Goal: Obtain resource: Obtain resource

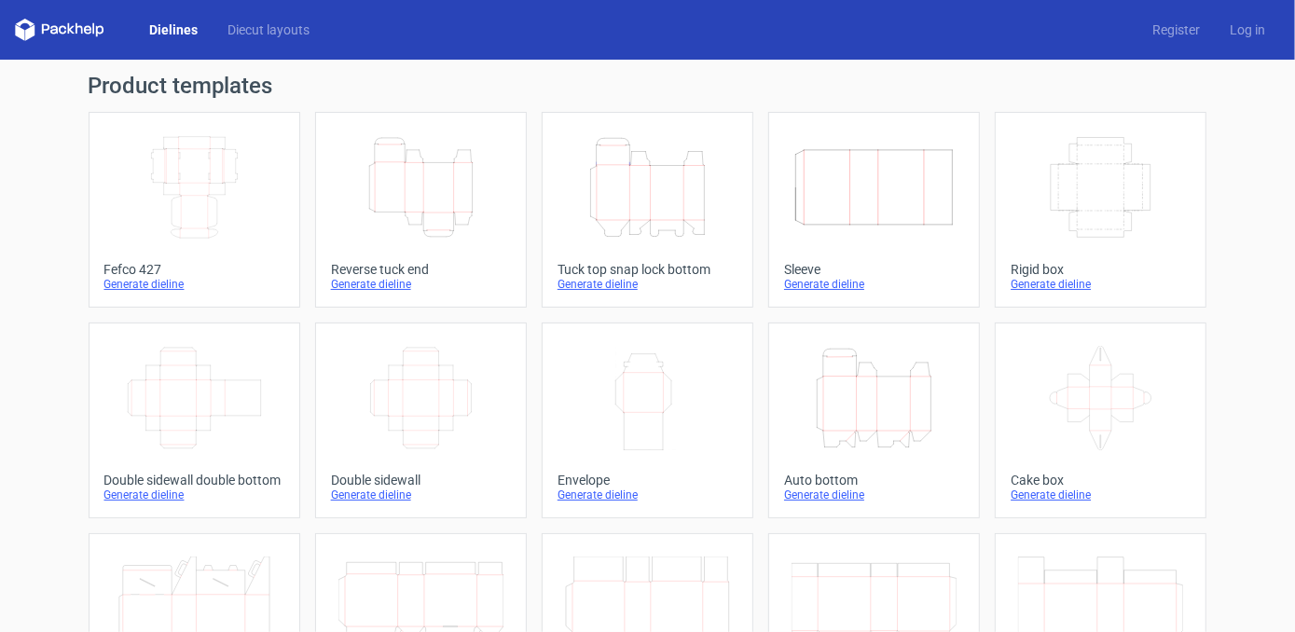
click at [166, 282] on div "Generate dieline" at bounding box center [194, 284] width 180 height 15
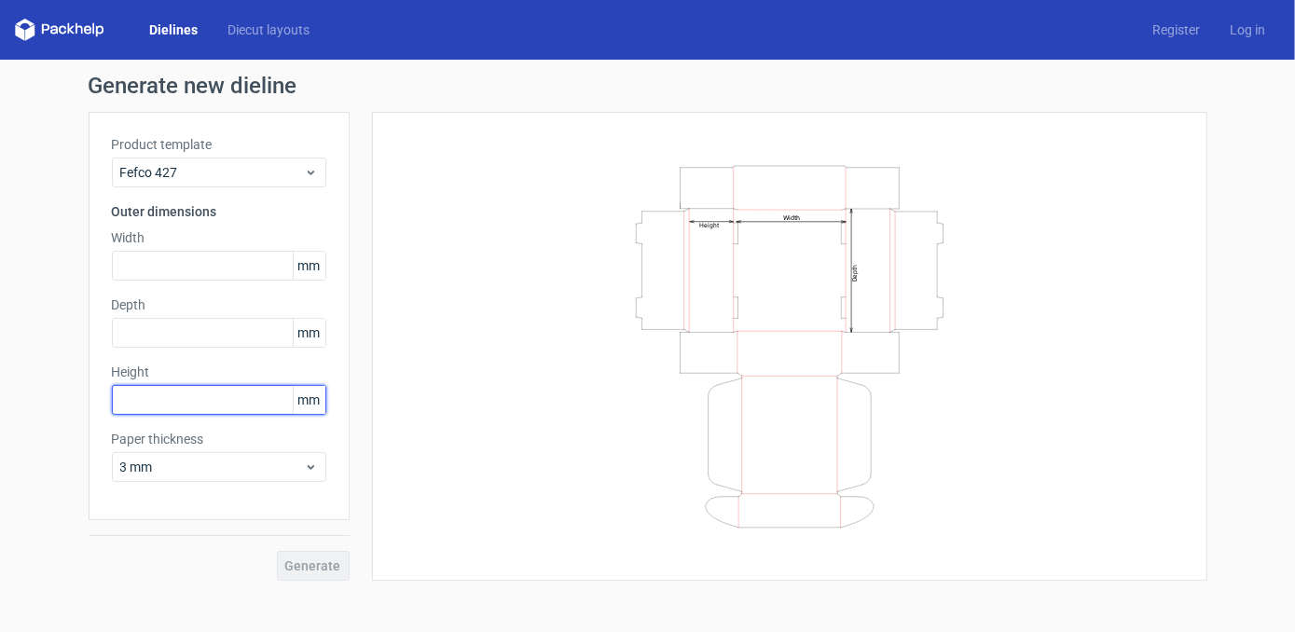
click at [223, 409] on input "text" at bounding box center [219, 400] width 214 height 30
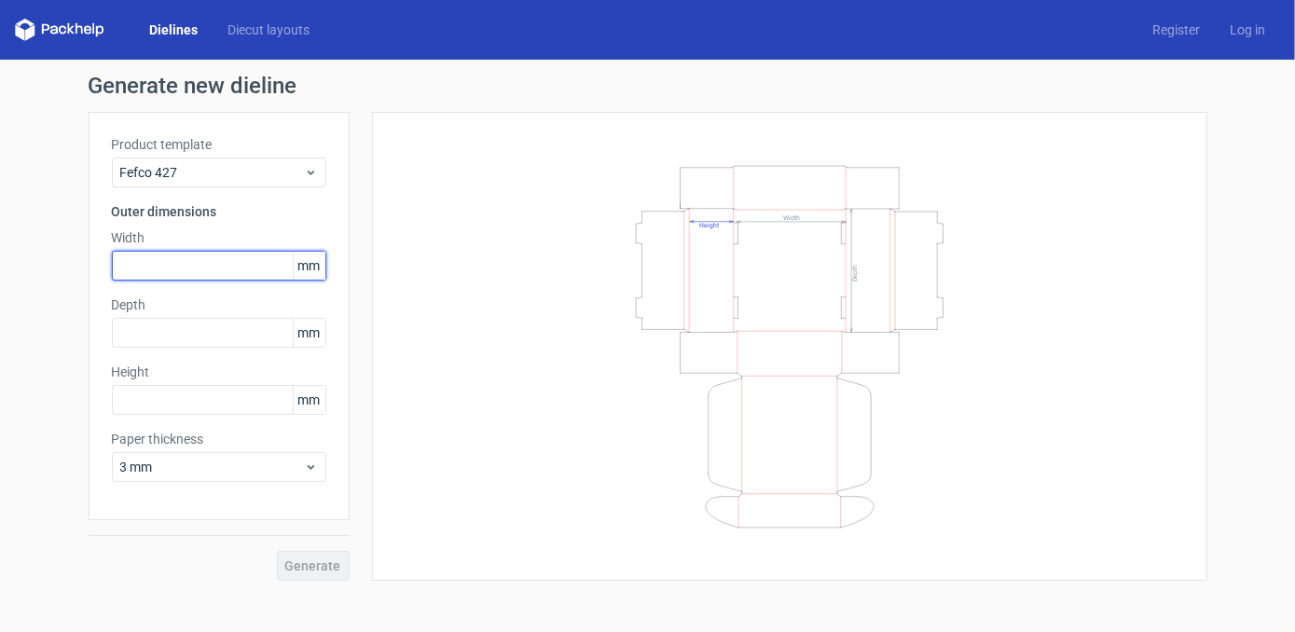
click at [160, 257] on input "text" at bounding box center [219, 266] width 214 height 30
type input "10"
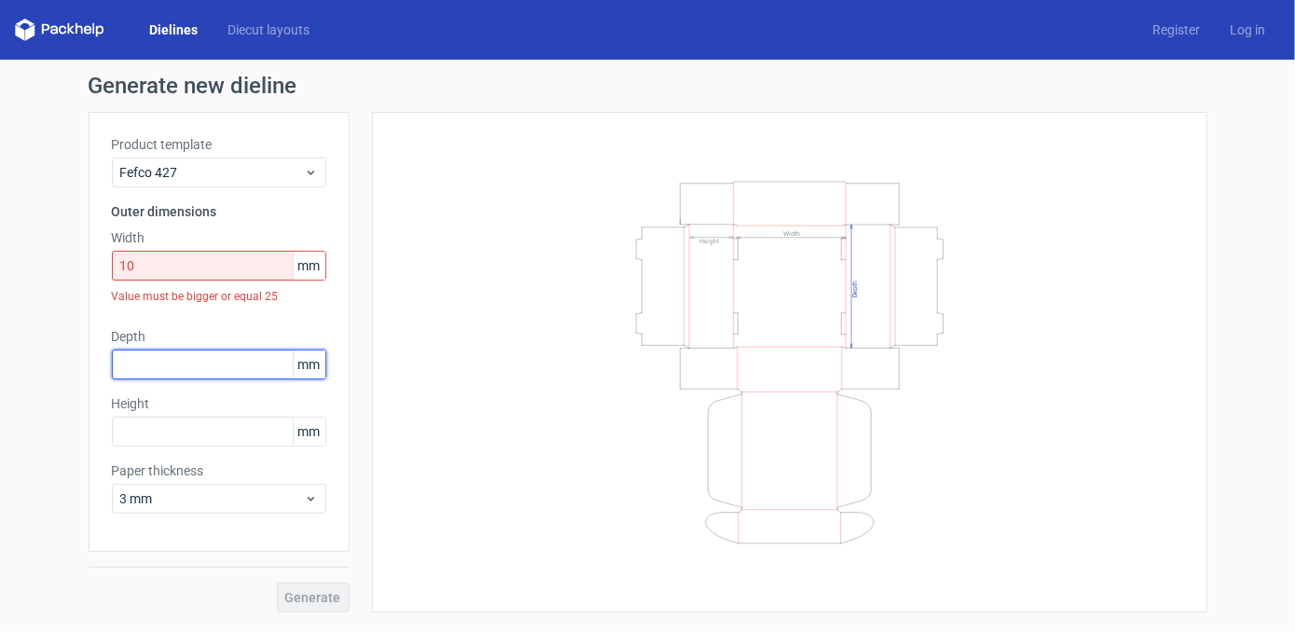
click at [194, 333] on div "Depth mm" at bounding box center [219, 353] width 214 height 52
type input "20"
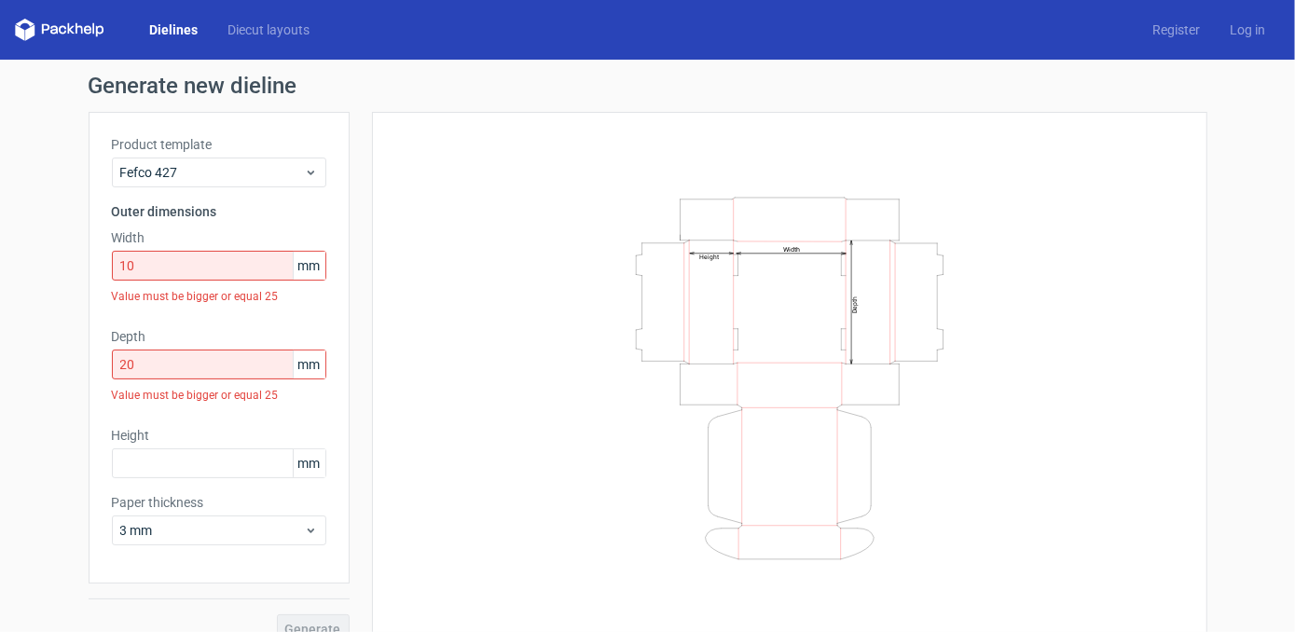
click at [384, 324] on div "Width Depth Height" at bounding box center [789, 378] width 835 height 532
drag, startPoint x: 157, startPoint y: 269, endPoint x: 94, endPoint y: 266, distance: 62.6
click at [115, 269] on input "10" at bounding box center [219, 266] width 214 height 30
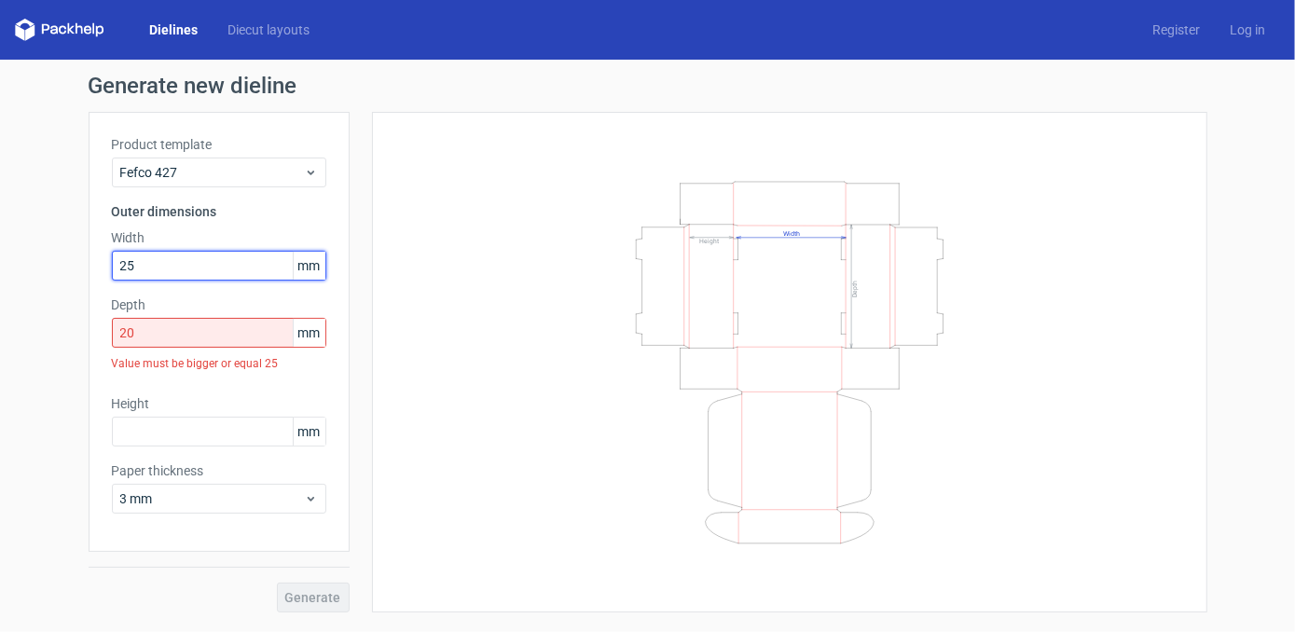
type input "25"
click at [393, 286] on div "Width Depth Height" at bounding box center [789, 362] width 835 height 501
click at [203, 339] on input "20" at bounding box center [219, 333] width 214 height 30
drag, startPoint x: 221, startPoint y: 341, endPoint x: 77, endPoint y: 337, distance: 143.6
click at [81, 337] on div "Generate new dieline Product template Fefco 427 Outer dimensions Width 25 mm De…" at bounding box center [647, 344] width 1295 height 568
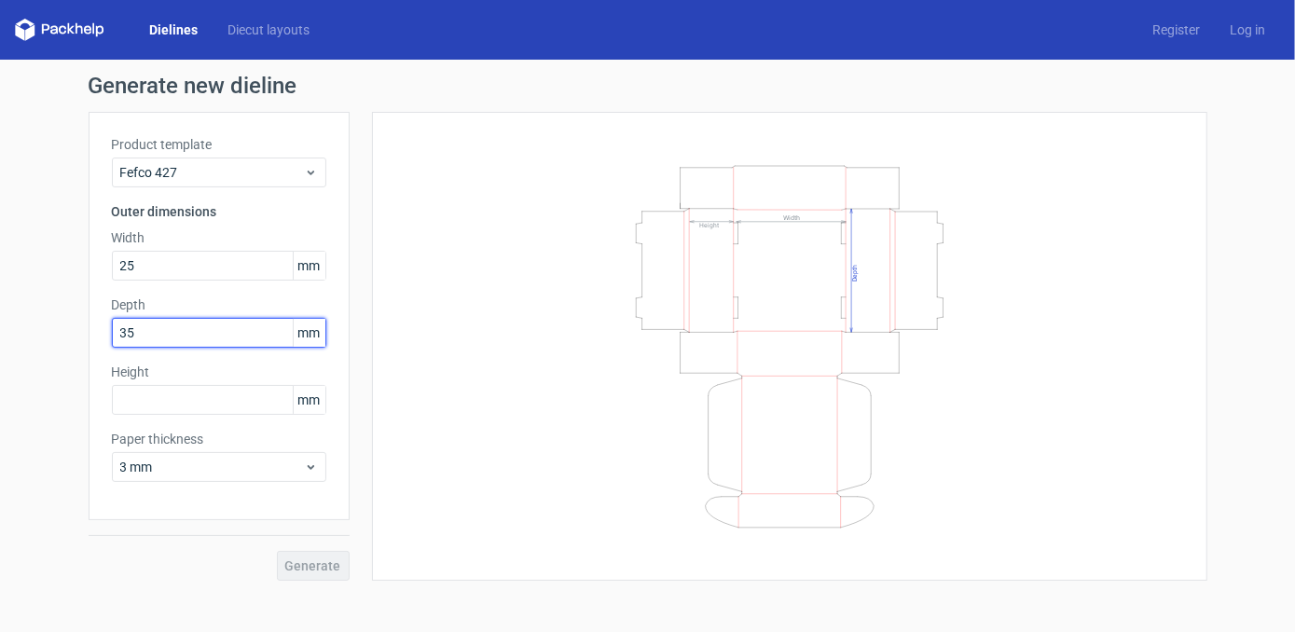
type input "35"
click at [131, 382] on div "Height mm" at bounding box center [219, 389] width 214 height 52
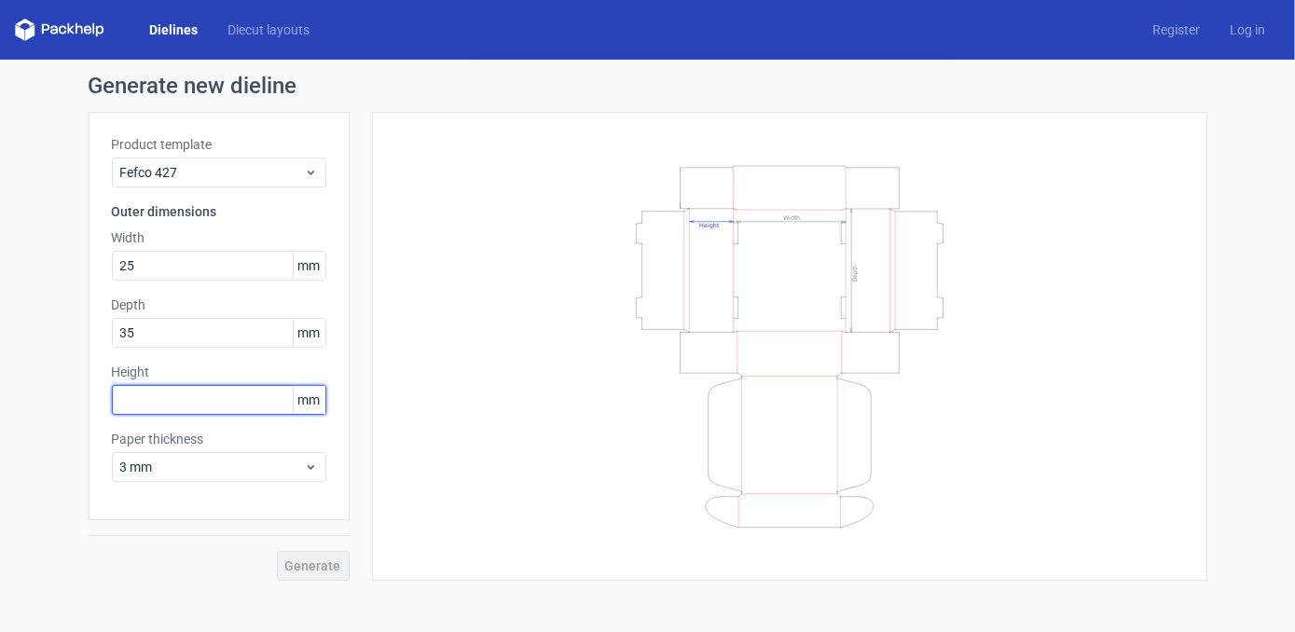
click at [200, 398] on input "text" at bounding box center [219, 400] width 214 height 30
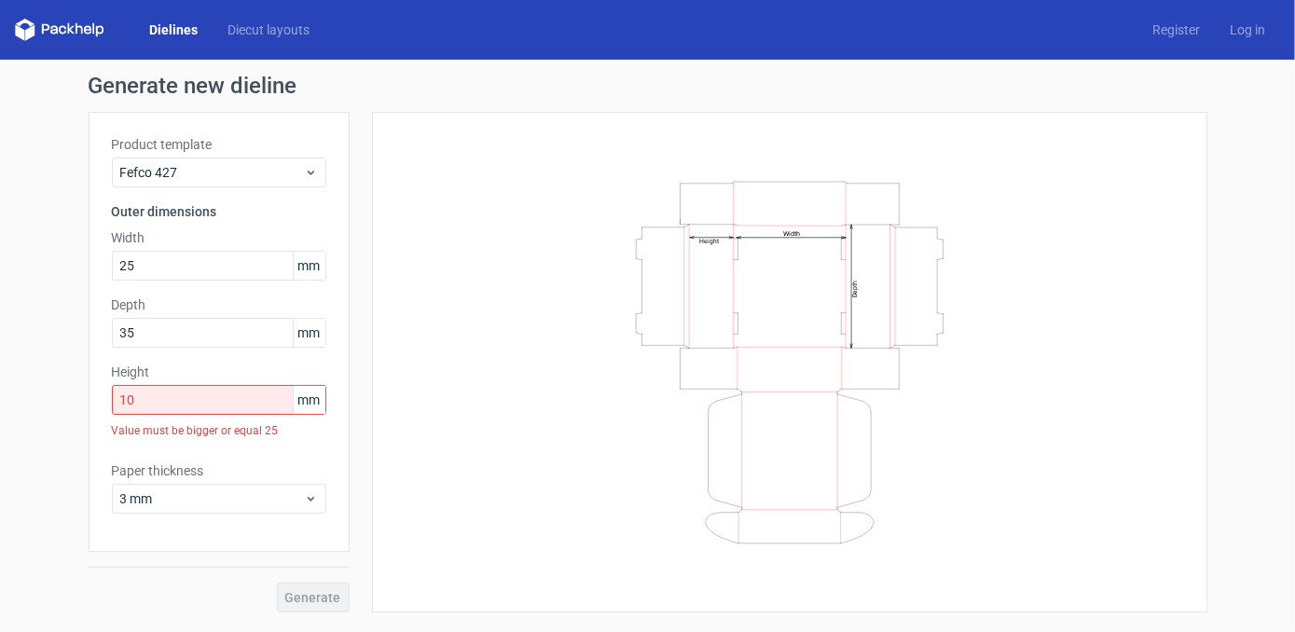
click at [450, 426] on div "Width Depth Height" at bounding box center [789, 362] width 789 height 454
drag, startPoint x: 172, startPoint y: 402, endPoint x: 84, endPoint y: 396, distance: 88.7
click at [112, 400] on input "10" at bounding box center [219, 400] width 214 height 30
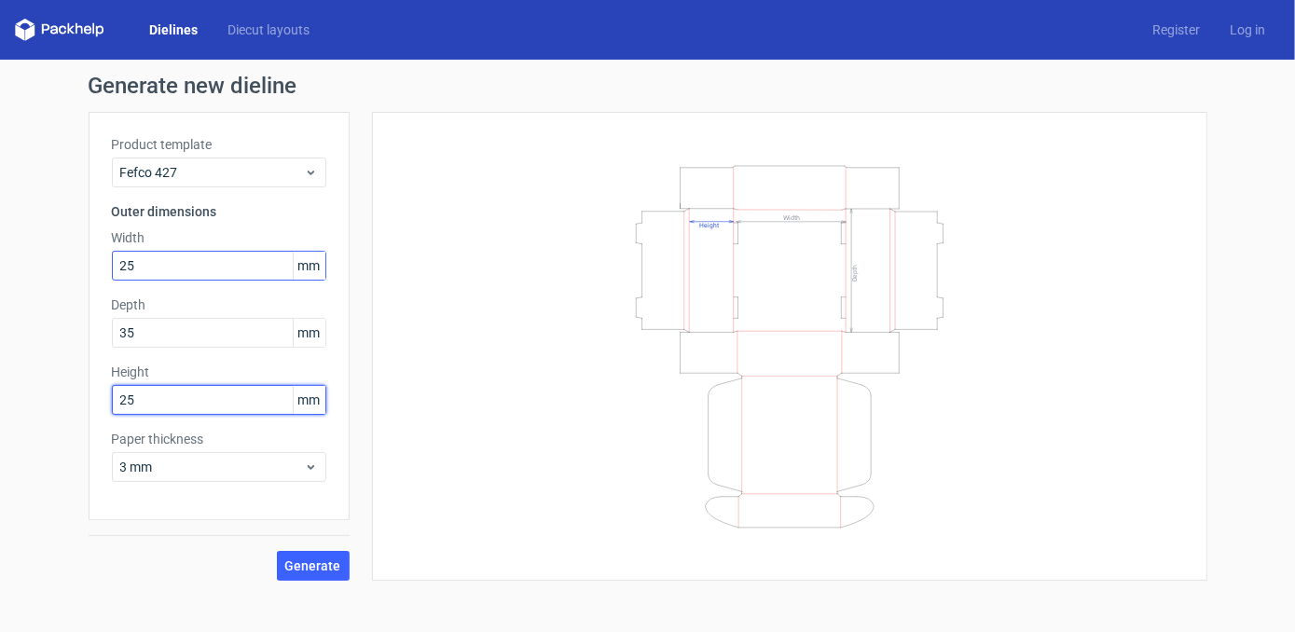
type input "25"
click at [167, 267] on input "25" at bounding box center [219, 266] width 214 height 30
type input "28"
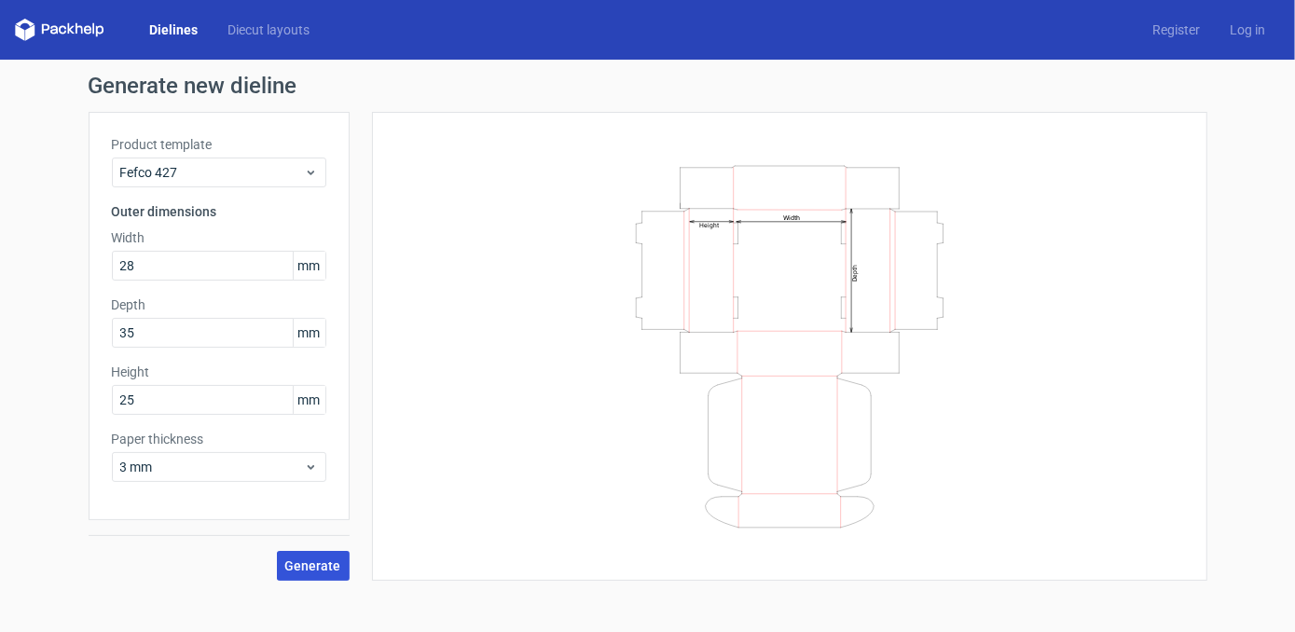
click at [328, 565] on span "Generate" at bounding box center [313, 565] width 56 height 13
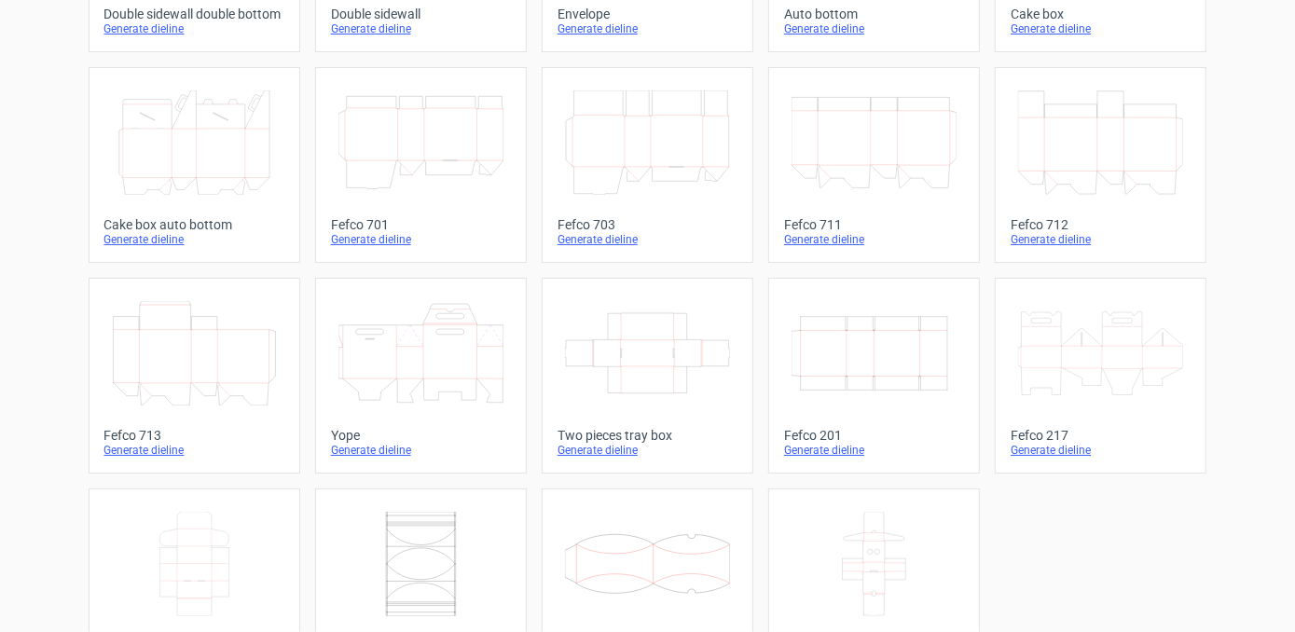
scroll to position [529, 0]
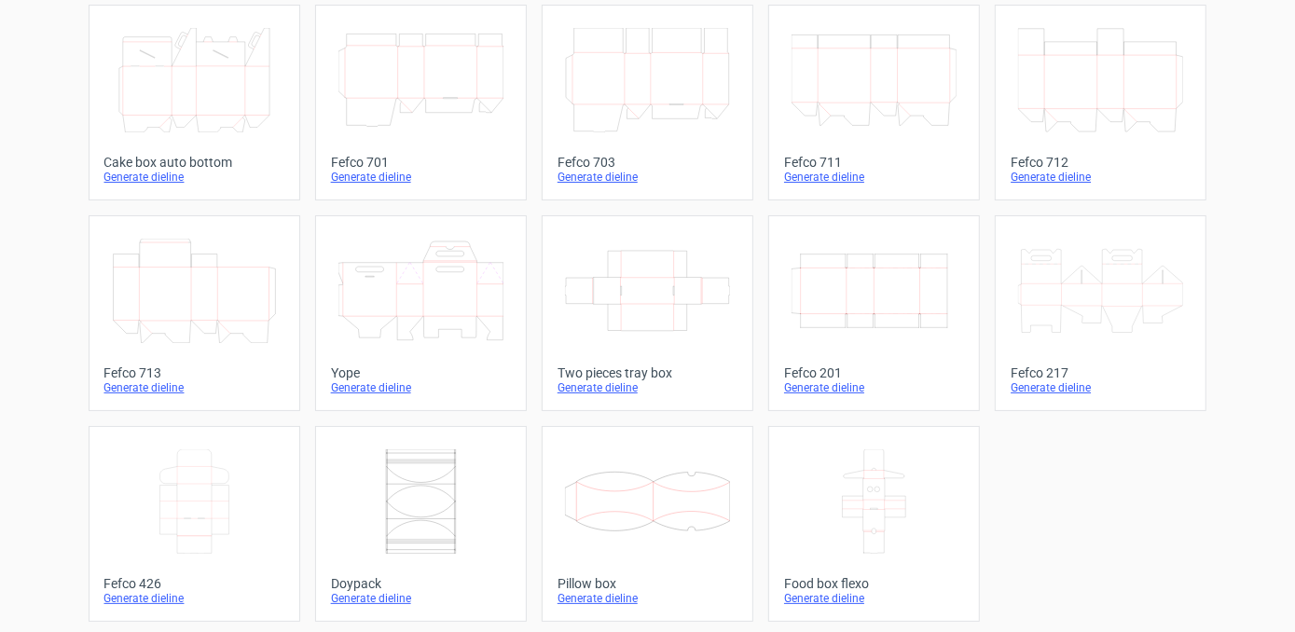
click at [1115, 326] on icon at bounding box center [1100, 291] width 165 height 104
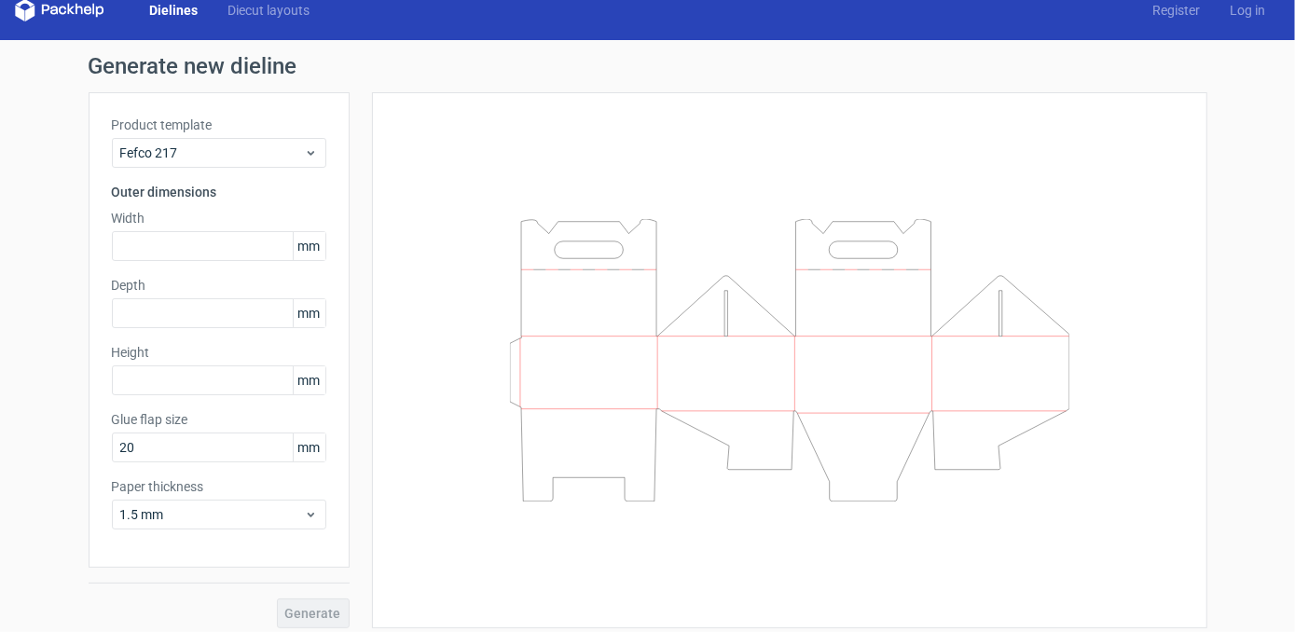
scroll to position [29, 0]
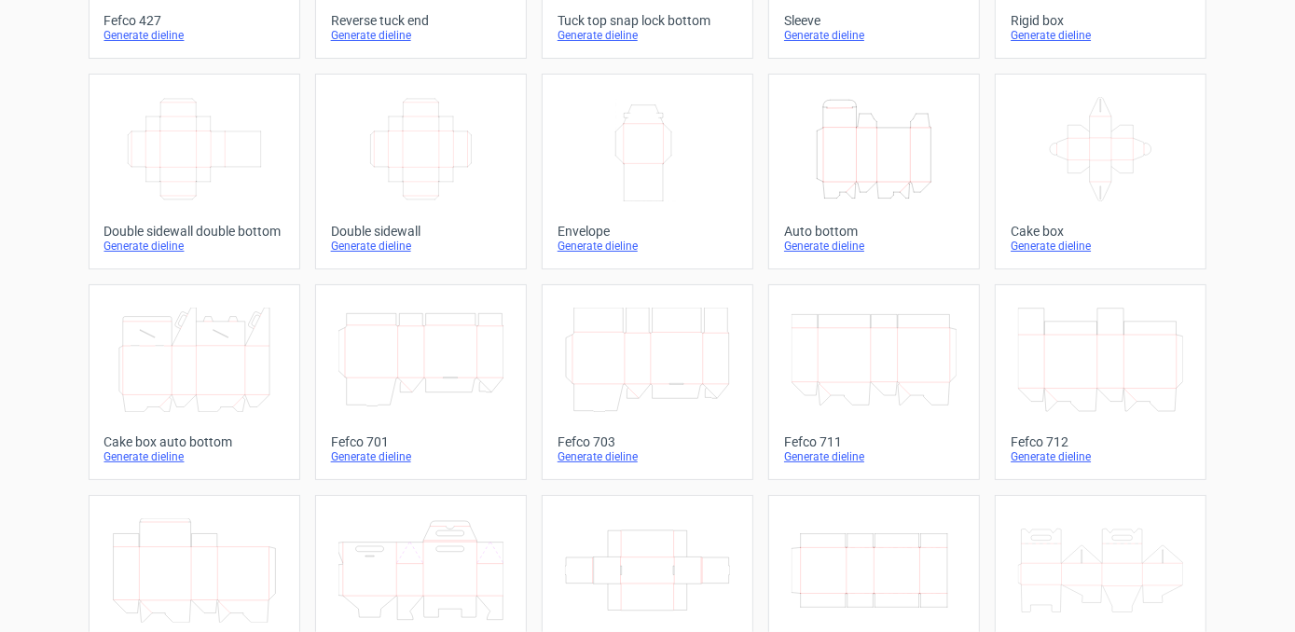
scroll to position [62, 0]
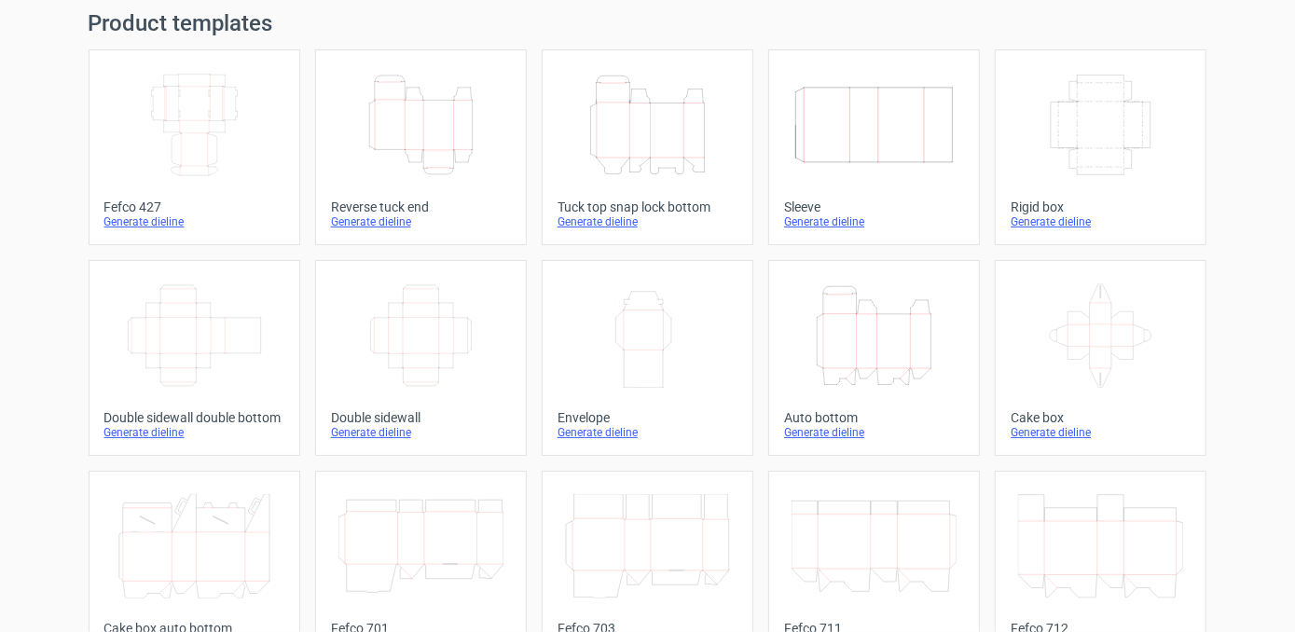
click at [632, 344] on icon "Width Height" at bounding box center [647, 335] width 165 height 104
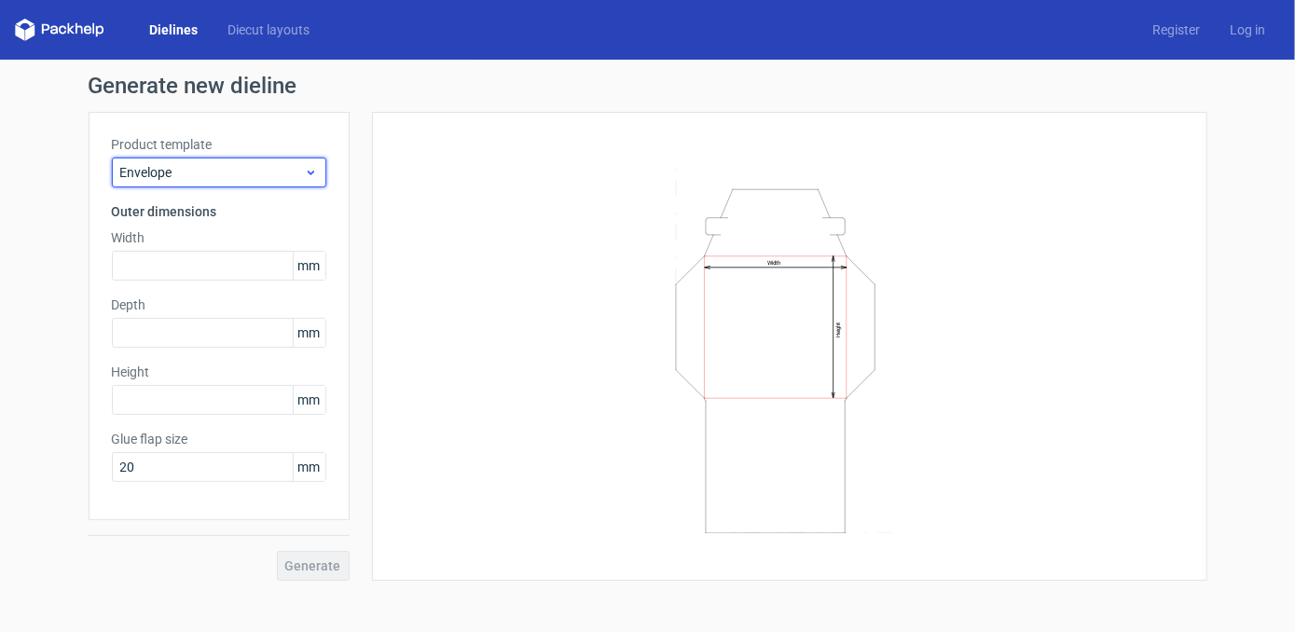
click at [256, 169] on span "Envelope" at bounding box center [212, 172] width 184 height 19
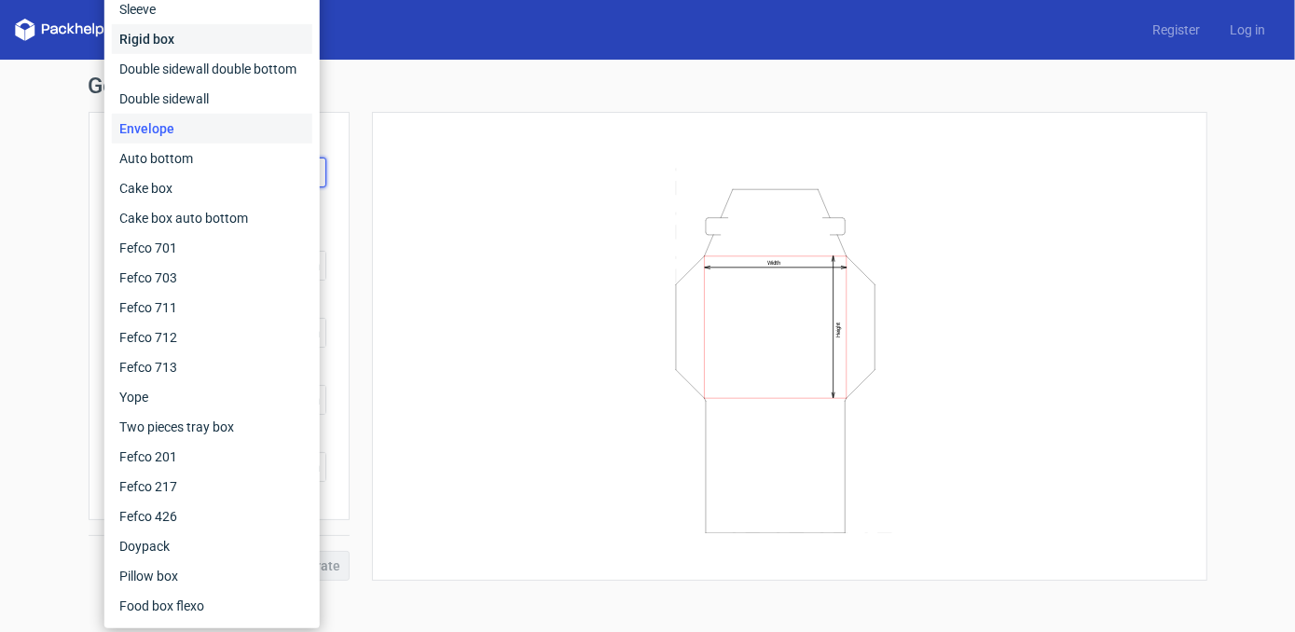
click at [159, 43] on div "Rigid box" at bounding box center [212, 39] width 200 height 30
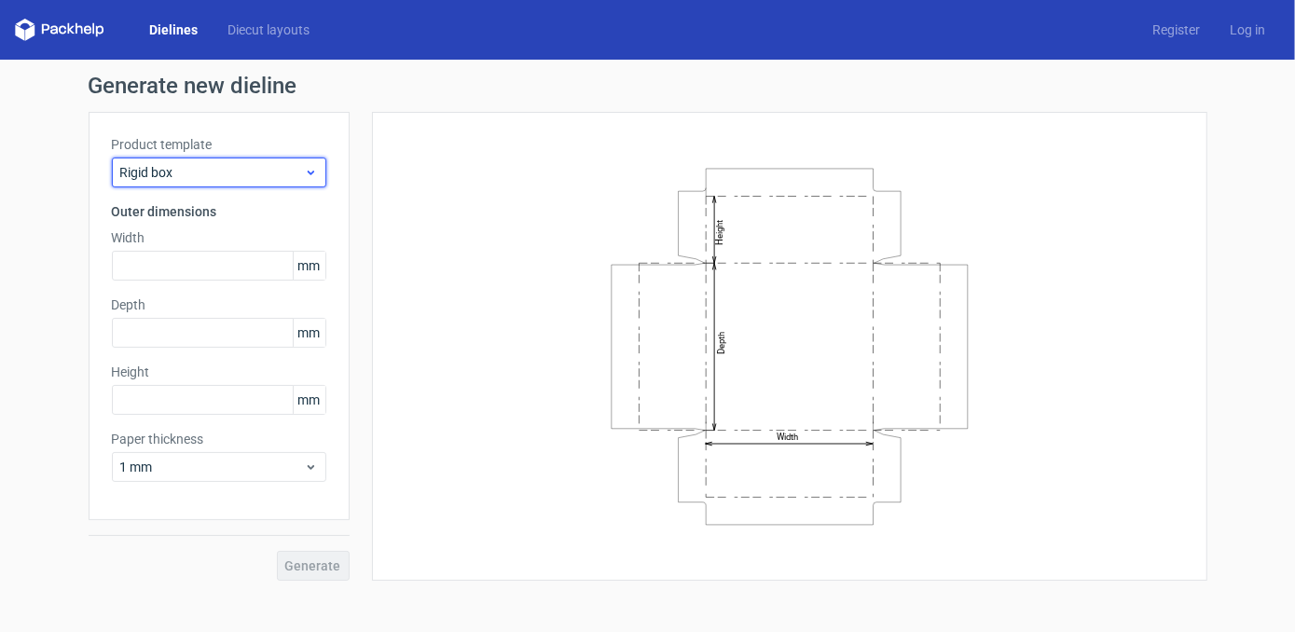
click at [220, 176] on span "Rigid box" at bounding box center [212, 172] width 184 height 19
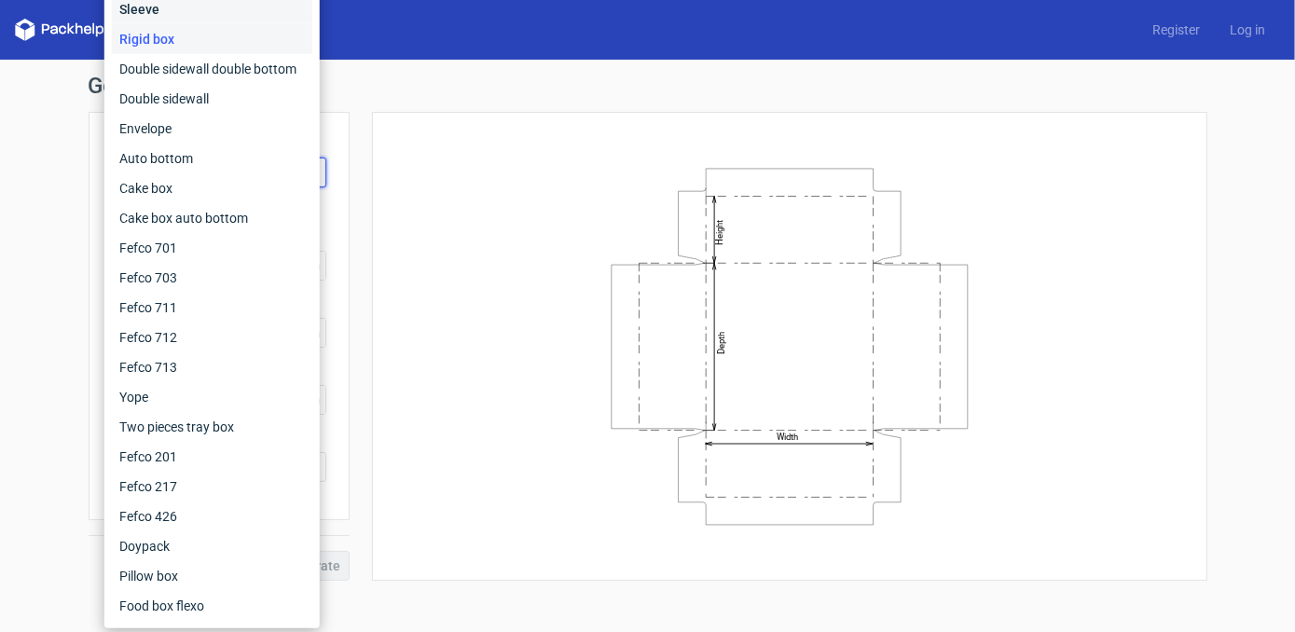
click at [183, 16] on div "Sleeve" at bounding box center [212, 9] width 200 height 30
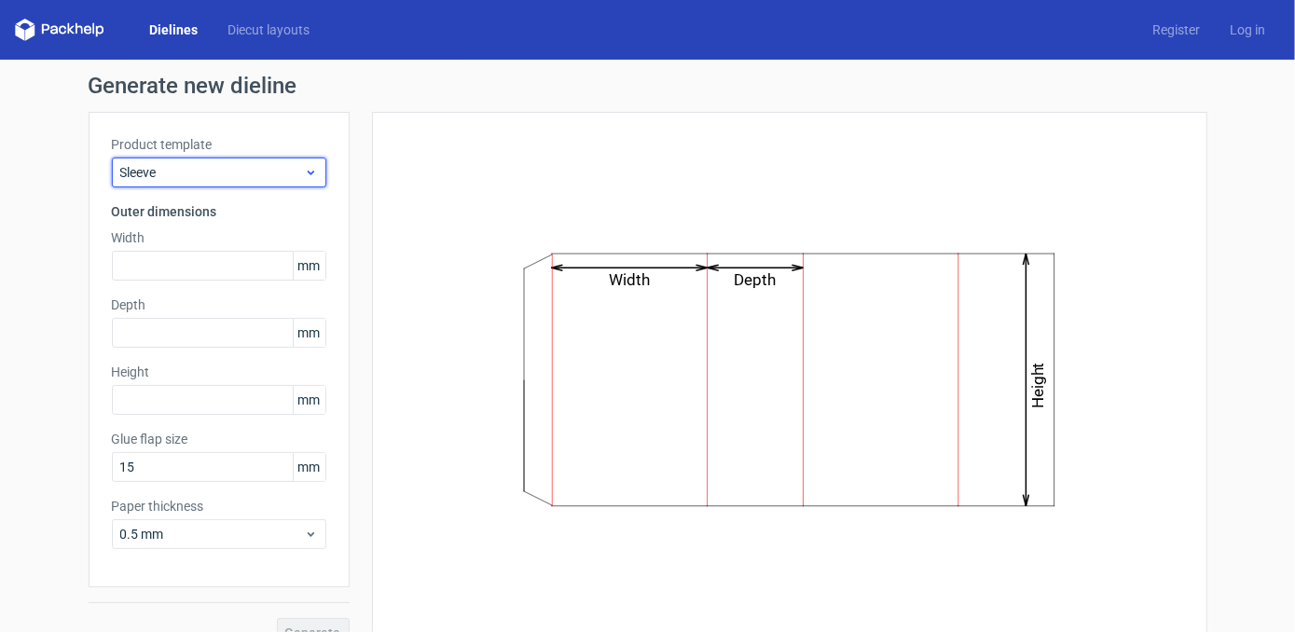
click at [235, 179] on span "Sleeve" at bounding box center [212, 172] width 184 height 19
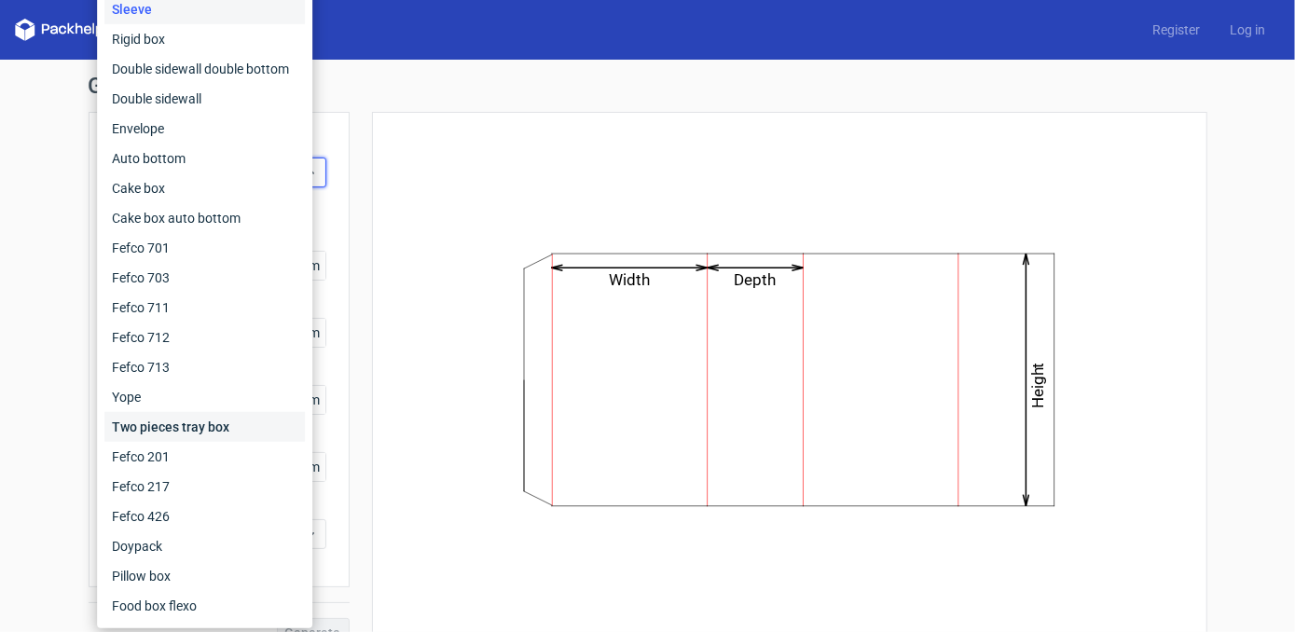
click at [186, 431] on div "Two pieces tray box" at bounding box center [204, 427] width 200 height 30
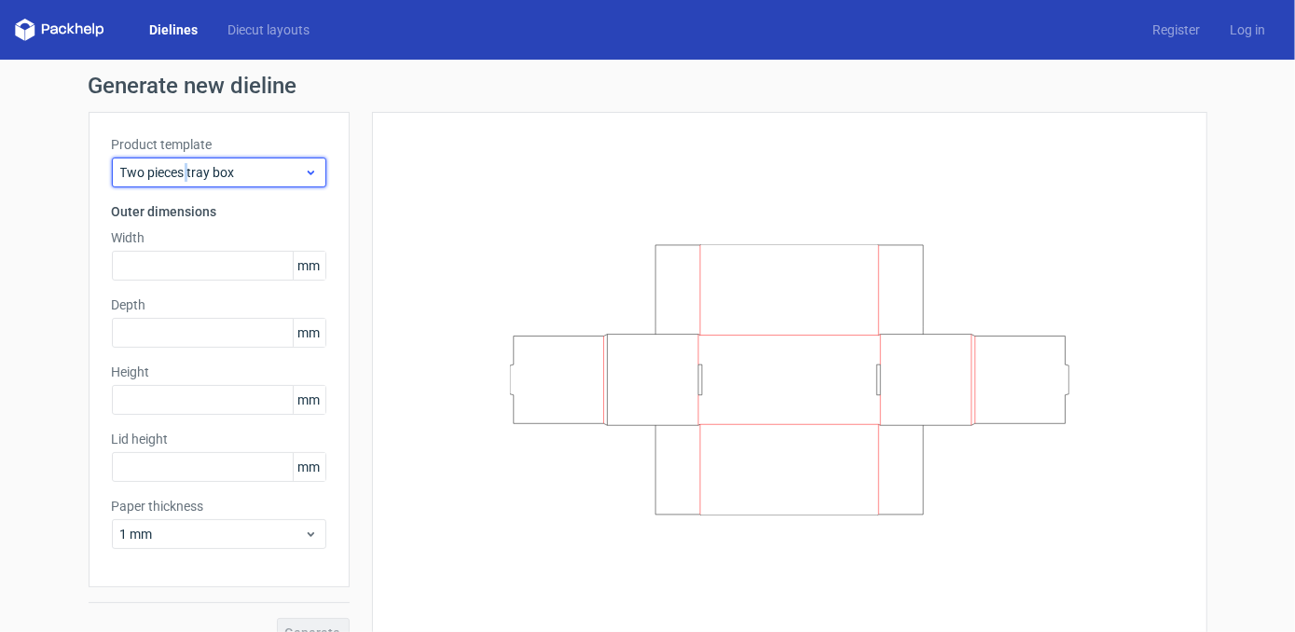
click at [179, 168] on span "Two pieces tray box" at bounding box center [212, 172] width 184 height 19
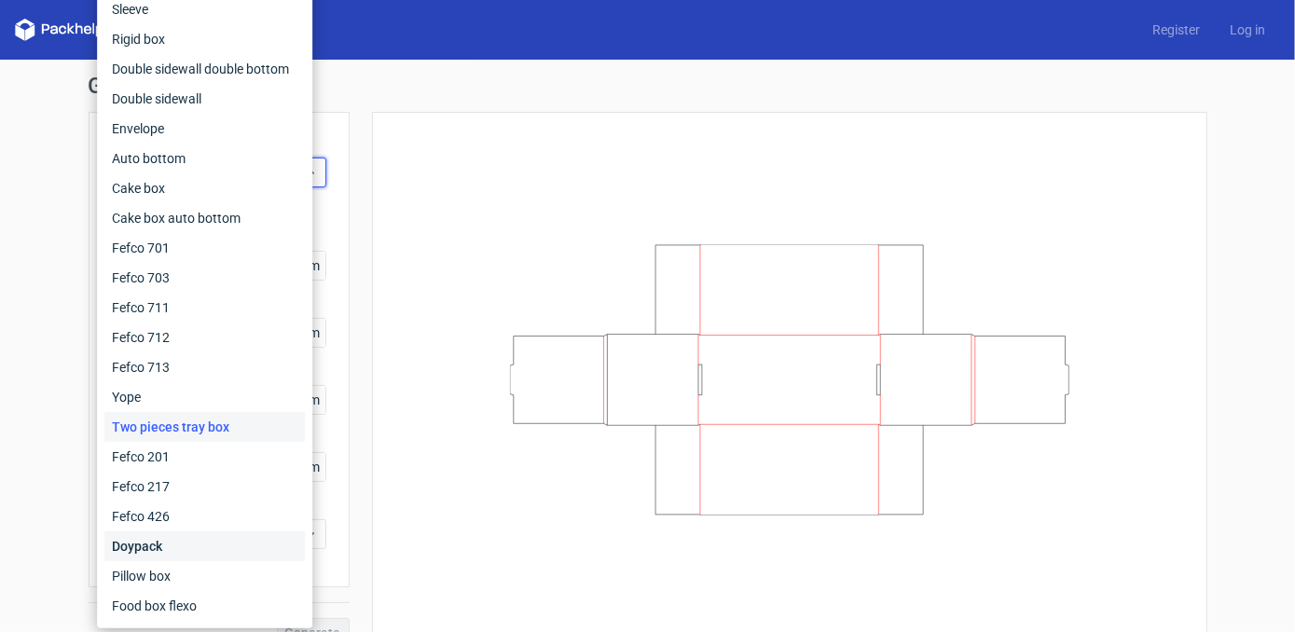
click at [185, 538] on div "Doypack" at bounding box center [204, 546] width 200 height 30
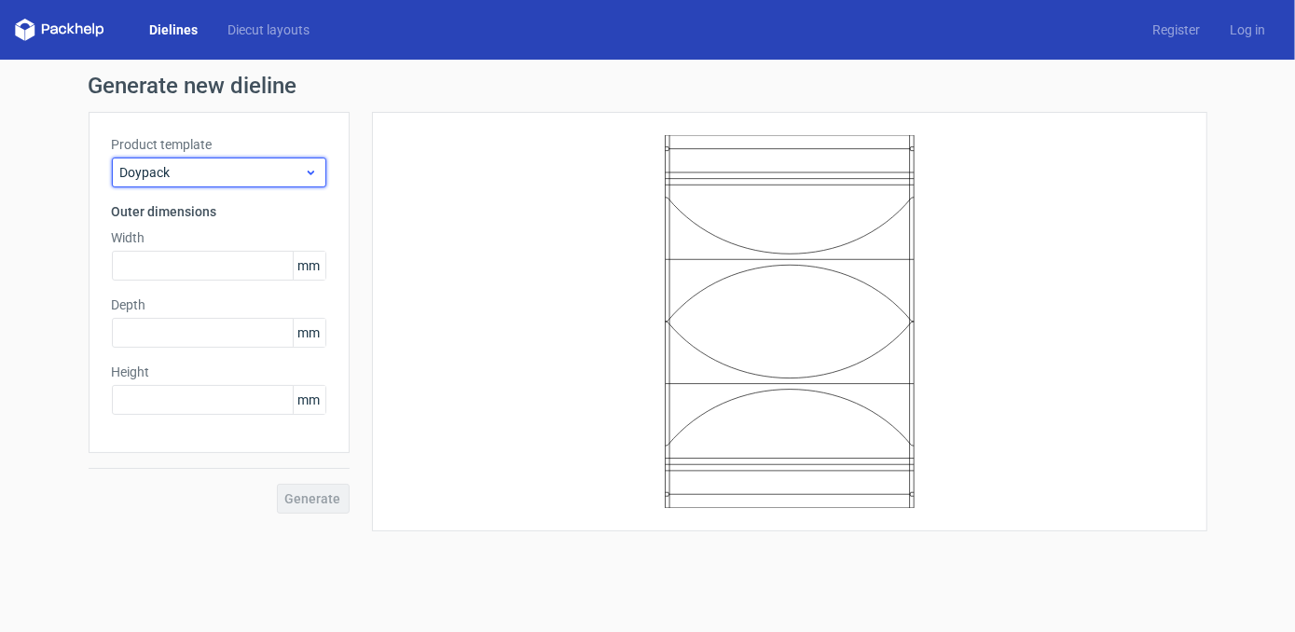
click at [199, 172] on span "Doypack" at bounding box center [212, 172] width 184 height 19
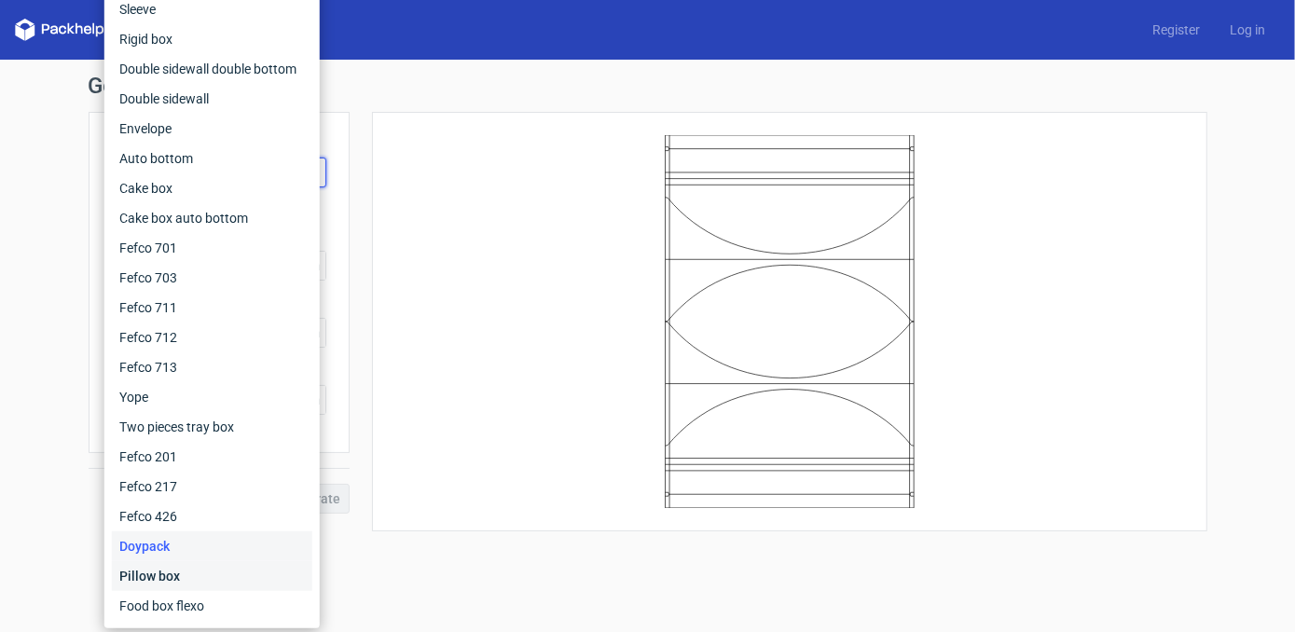
click at [171, 572] on div "Pillow box" at bounding box center [212, 576] width 200 height 30
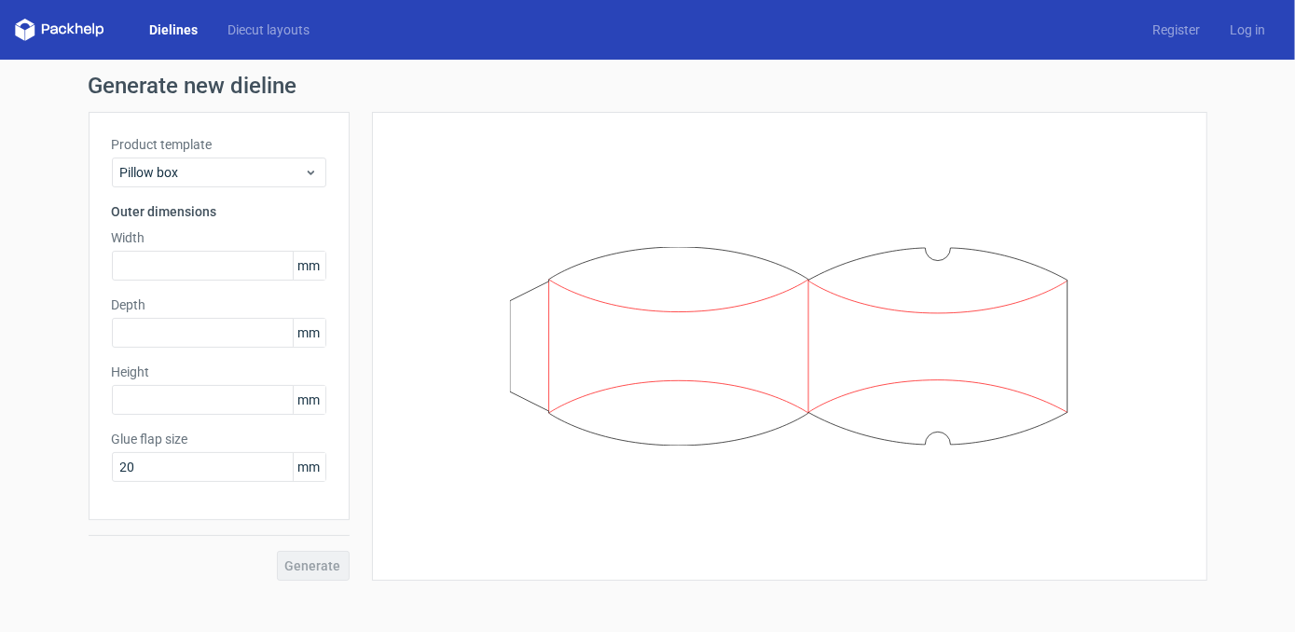
click at [826, 353] on icon at bounding box center [789, 347] width 559 height 200
click at [812, 392] on icon at bounding box center [789, 347] width 559 height 200
click at [182, 172] on span "Pillow box" at bounding box center [212, 172] width 184 height 19
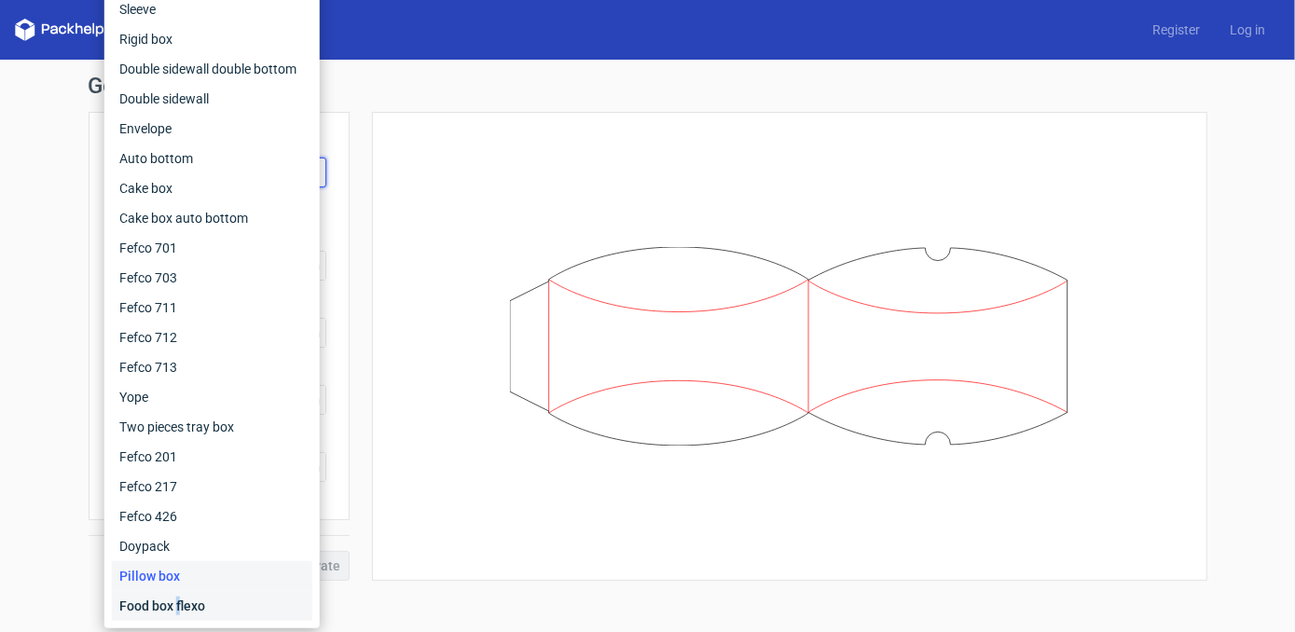
click at [178, 600] on div "Food box flexo" at bounding box center [212, 606] width 200 height 30
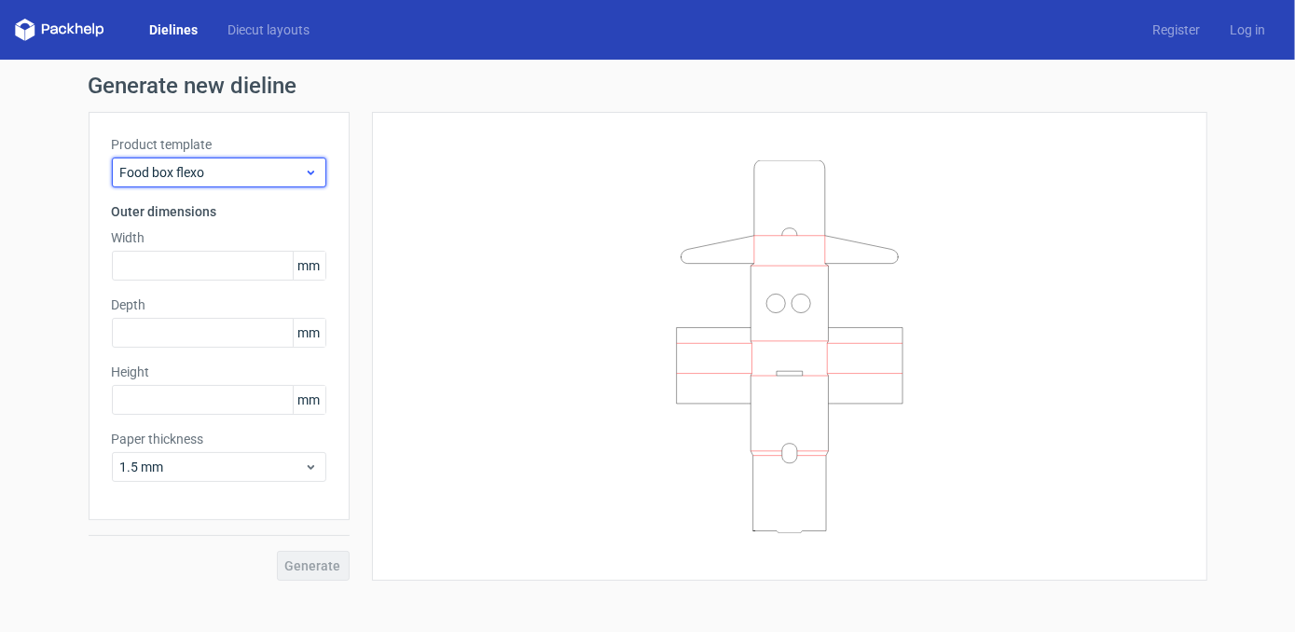
click at [177, 172] on span "Food box flexo" at bounding box center [212, 172] width 184 height 19
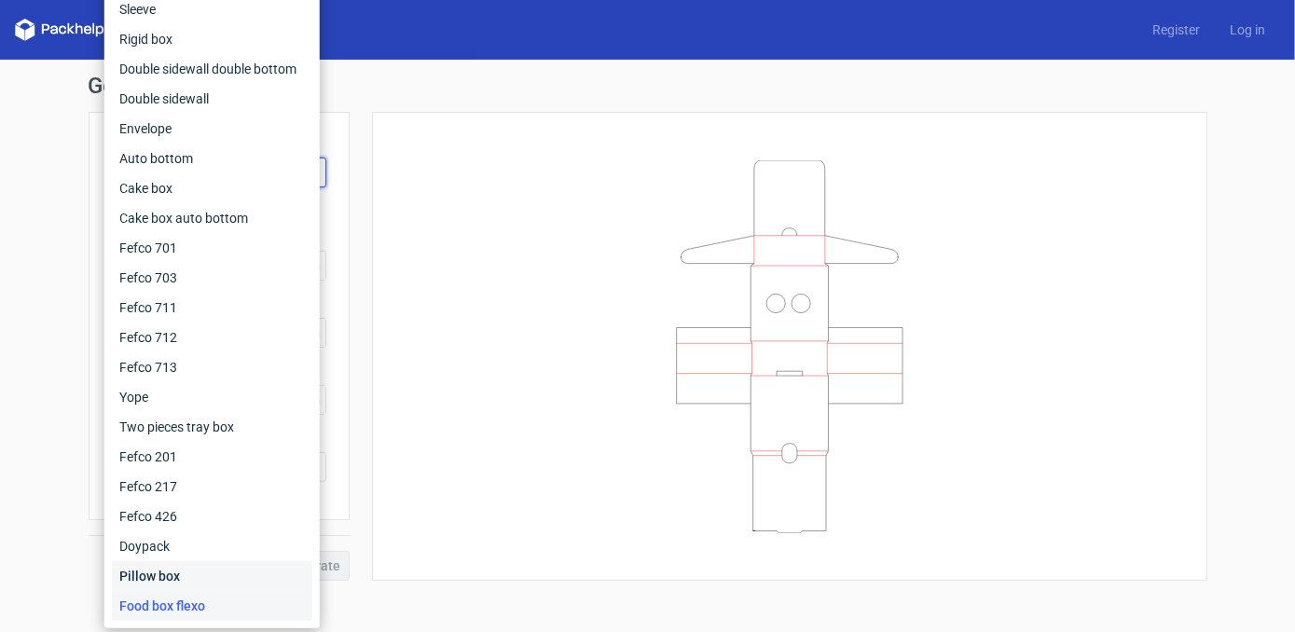
click at [177, 568] on div "Pillow box" at bounding box center [212, 576] width 200 height 30
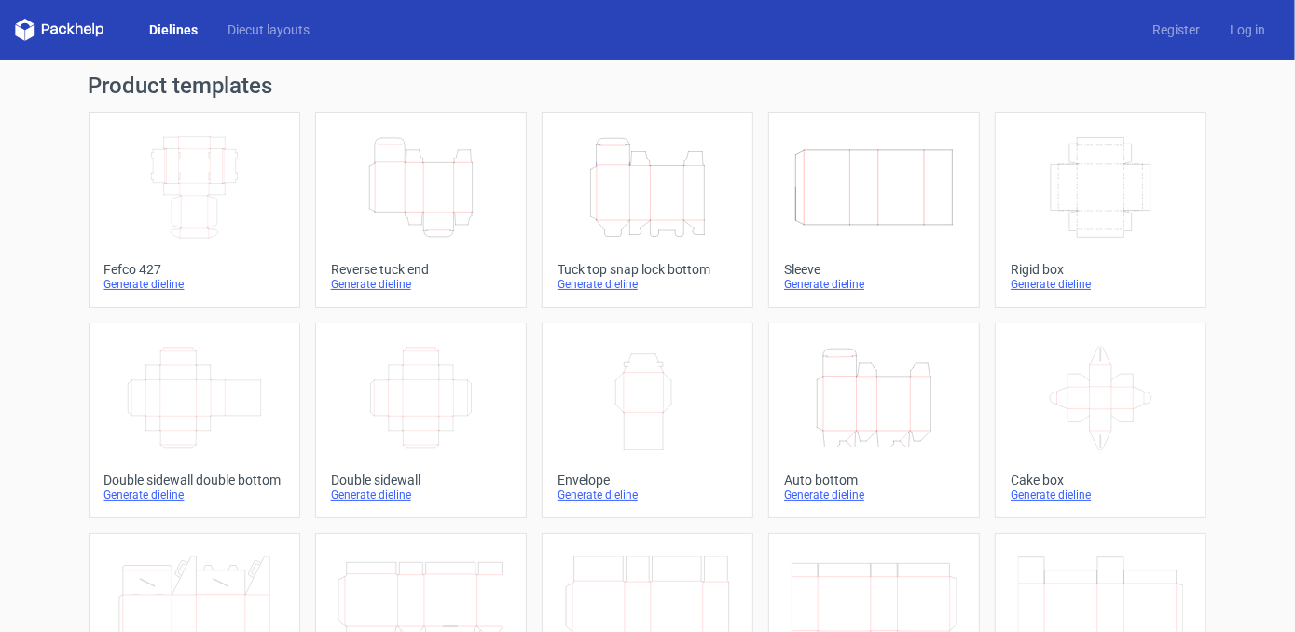
click at [1109, 392] on icon at bounding box center [1100, 398] width 165 height 104
click at [84, 32] on icon at bounding box center [59, 30] width 89 height 22
click at [277, 30] on link "Diecut layouts" at bounding box center [269, 30] width 112 height 19
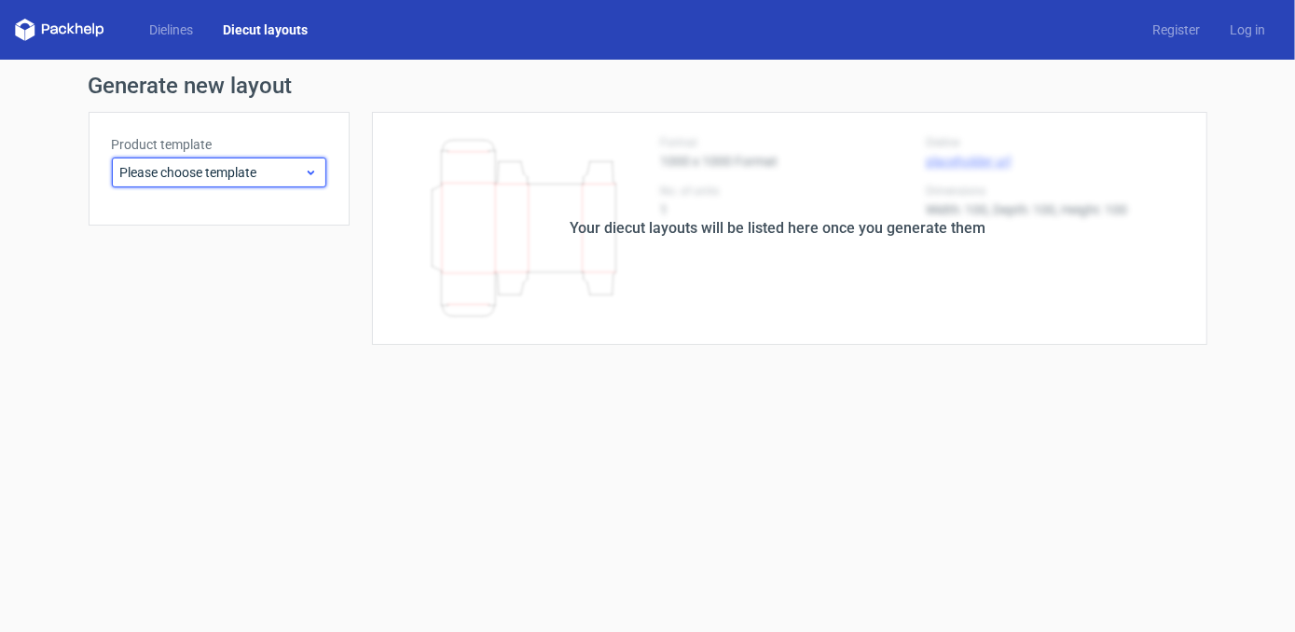
click at [310, 172] on use at bounding box center [310, 173] width 7 height 5
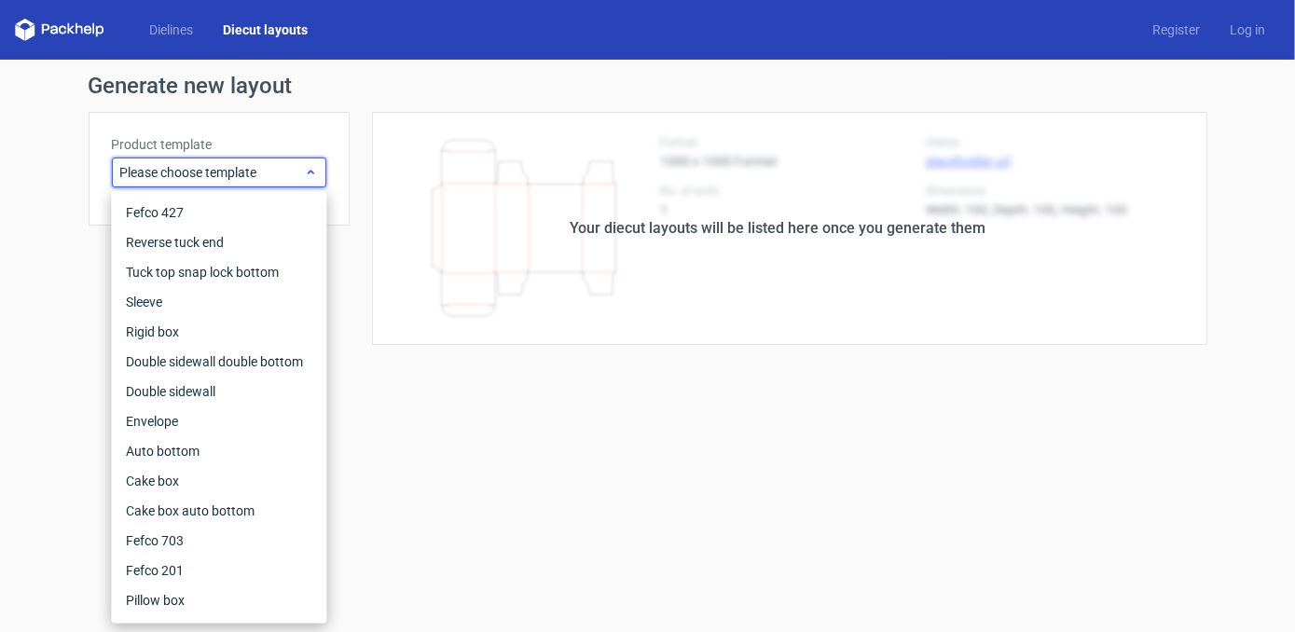
click at [310, 172] on use at bounding box center [310, 172] width 7 height 5
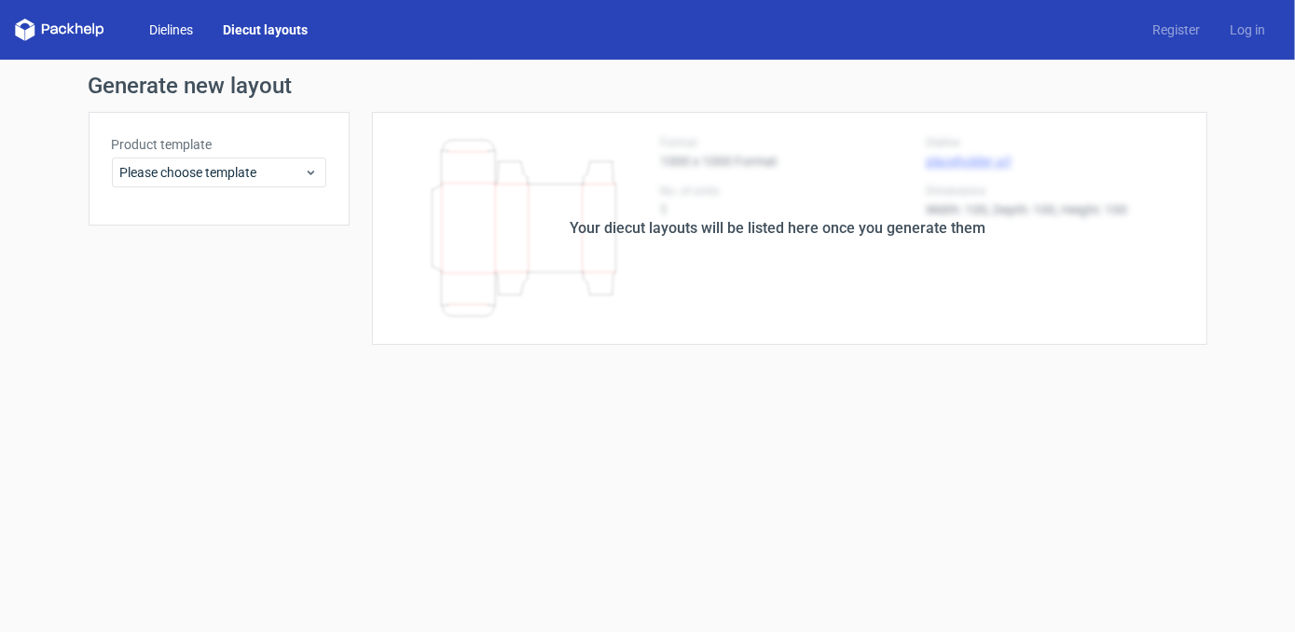
click at [187, 29] on link "Dielines" at bounding box center [171, 30] width 74 height 19
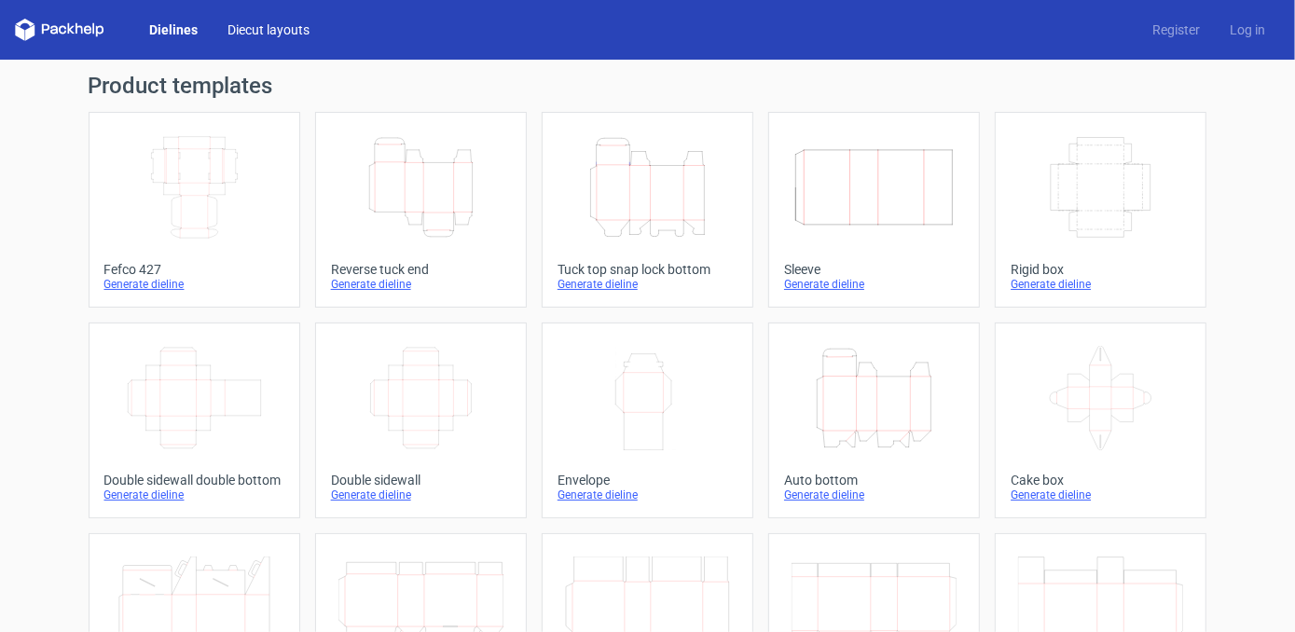
click at [251, 34] on link "Diecut layouts" at bounding box center [269, 30] width 112 height 19
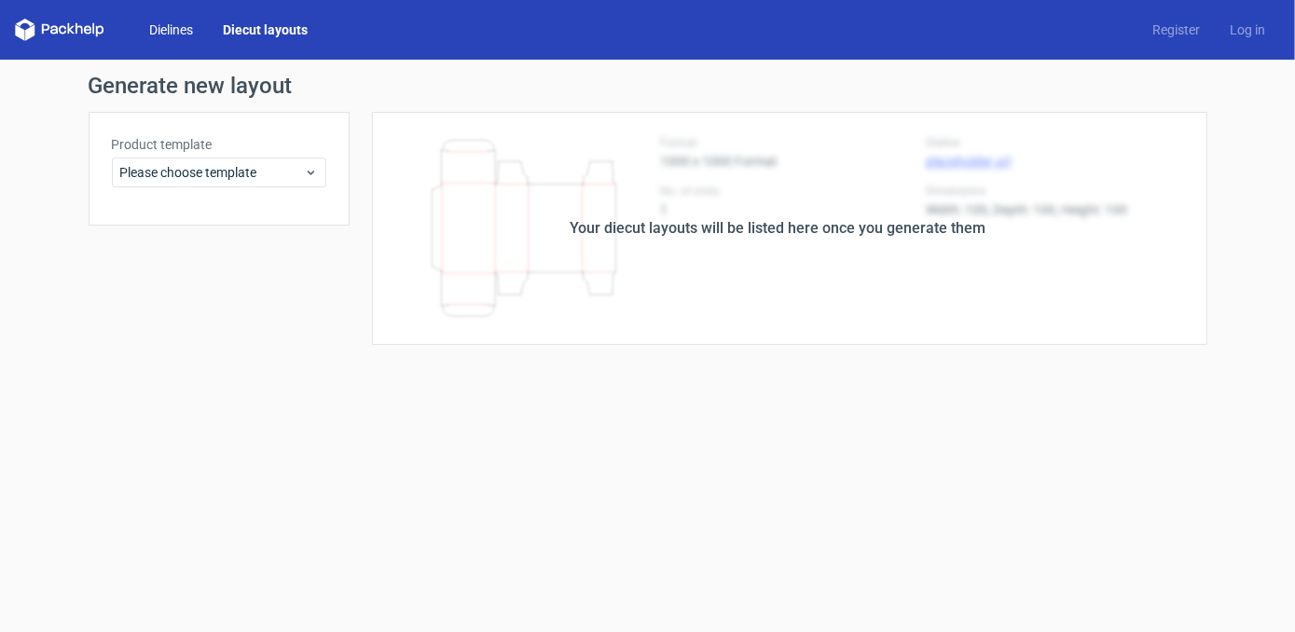
click at [190, 34] on link "Dielines" at bounding box center [171, 30] width 74 height 19
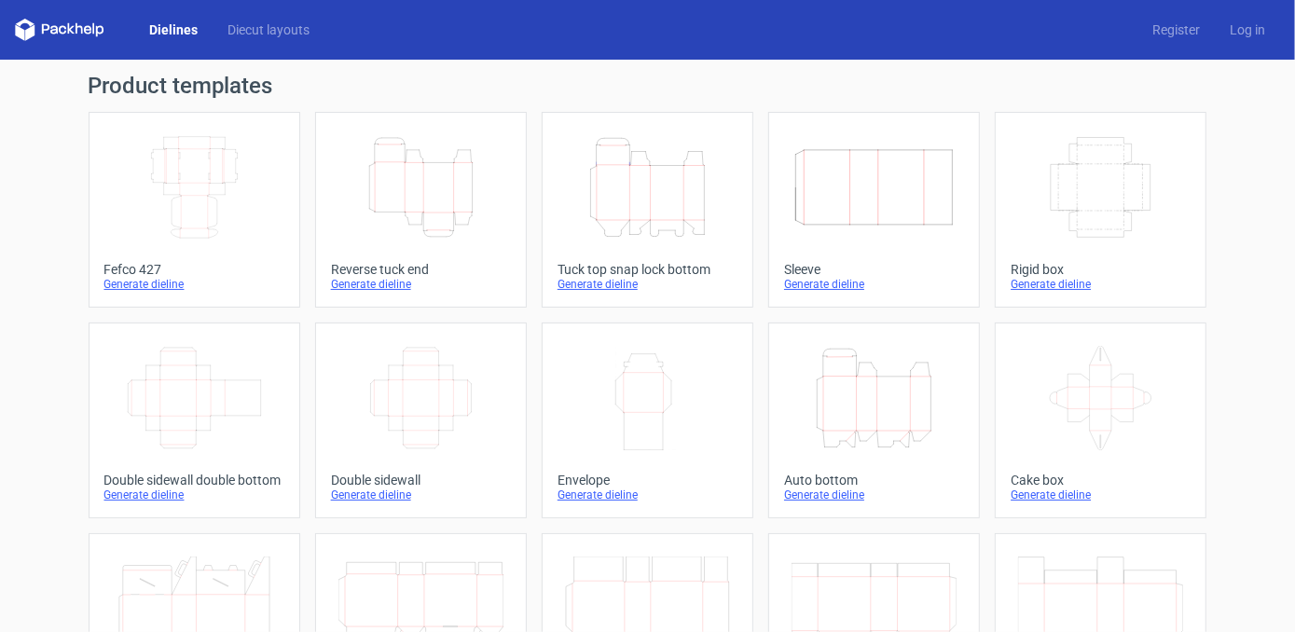
click at [78, 29] on icon at bounding box center [59, 30] width 89 height 22
click at [1163, 29] on link "Register" at bounding box center [1175, 30] width 77 height 19
click at [1241, 36] on link "Log in" at bounding box center [1247, 30] width 65 height 19
click at [36, 29] on icon at bounding box center [59, 30] width 89 height 22
click at [11, 29] on div "Dielines Diecut layouts Register Log in" at bounding box center [647, 30] width 1295 height 60
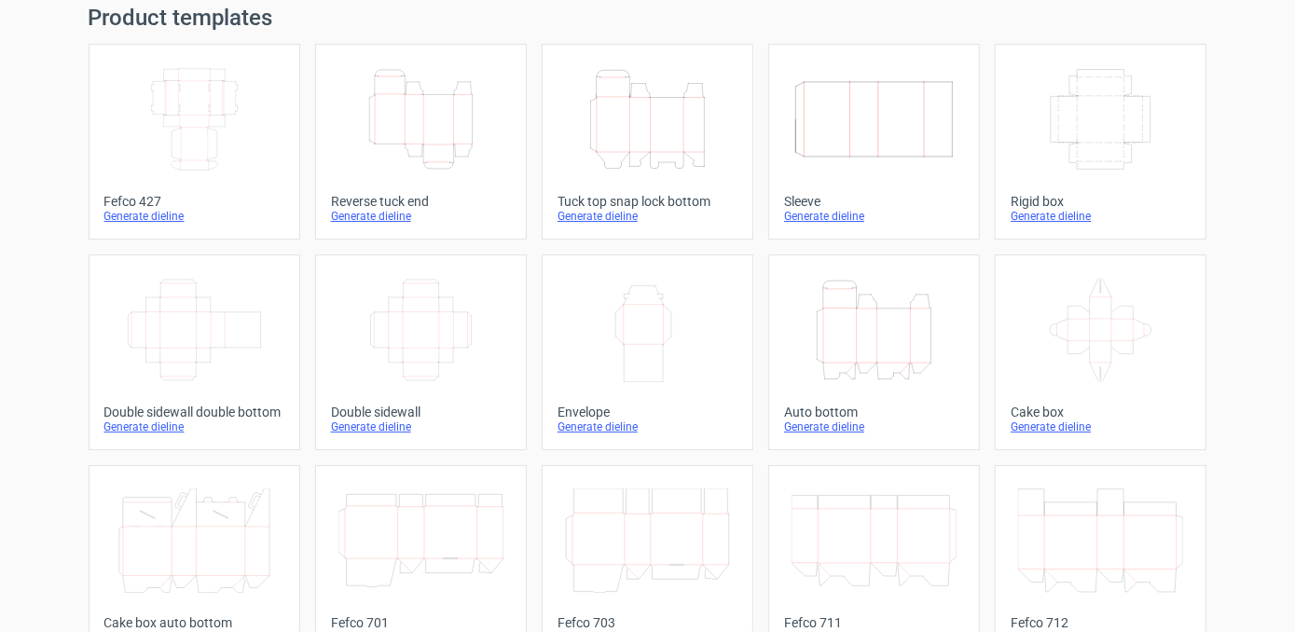
scroll to position [92, 0]
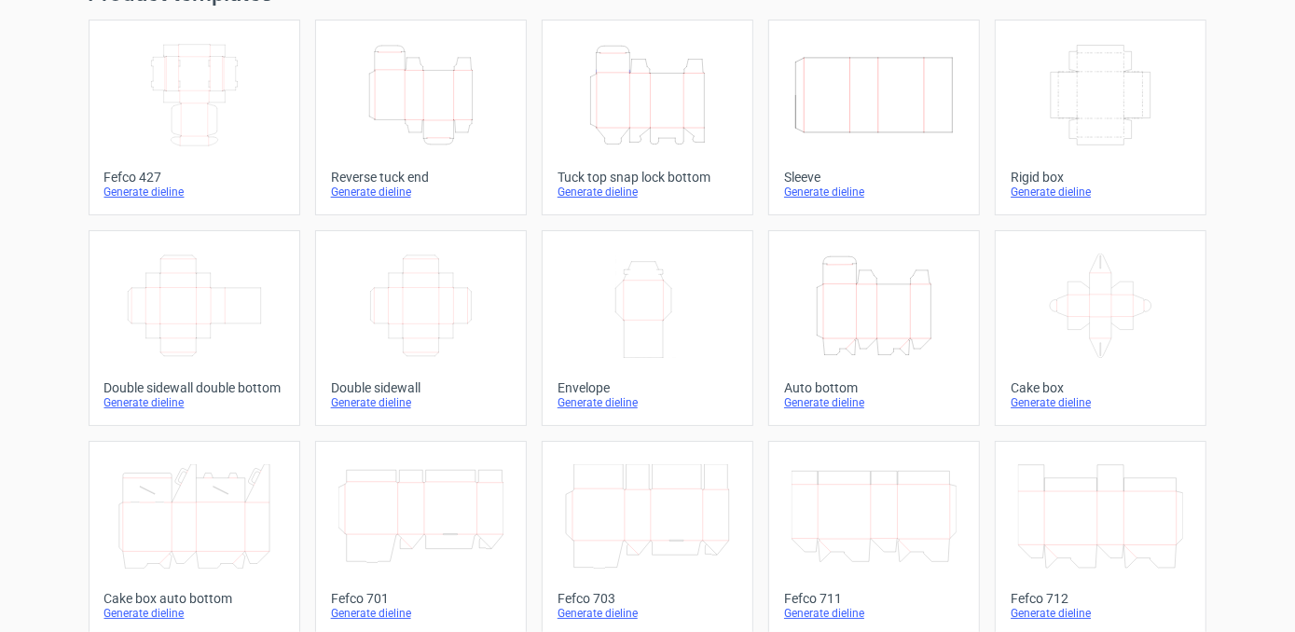
click at [181, 129] on icon "Width Depth Height" at bounding box center [194, 95] width 165 height 104
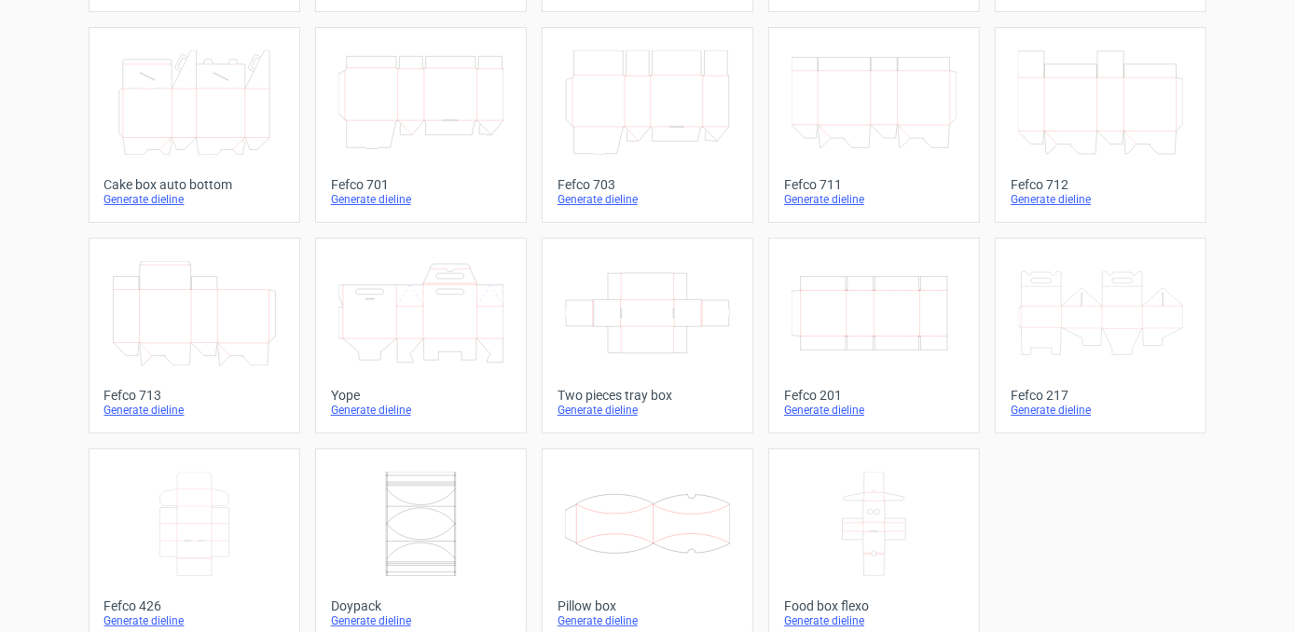
scroll to position [529, 0]
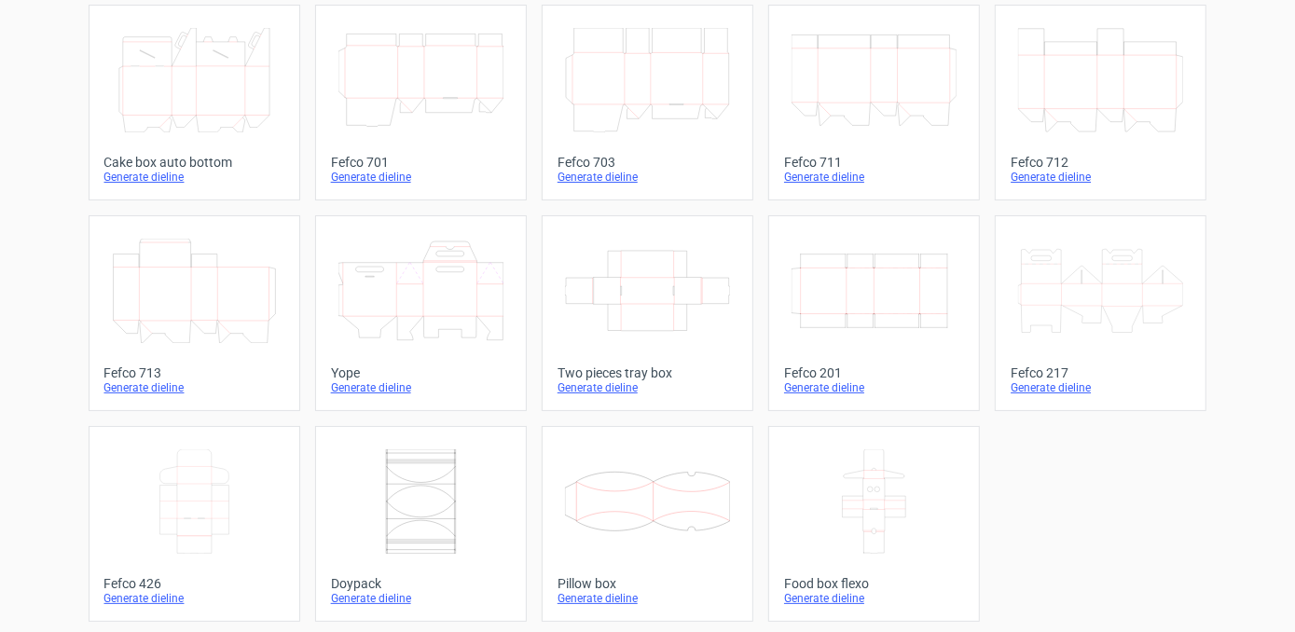
click at [883, 491] on icon at bounding box center [874, 501] width 165 height 104
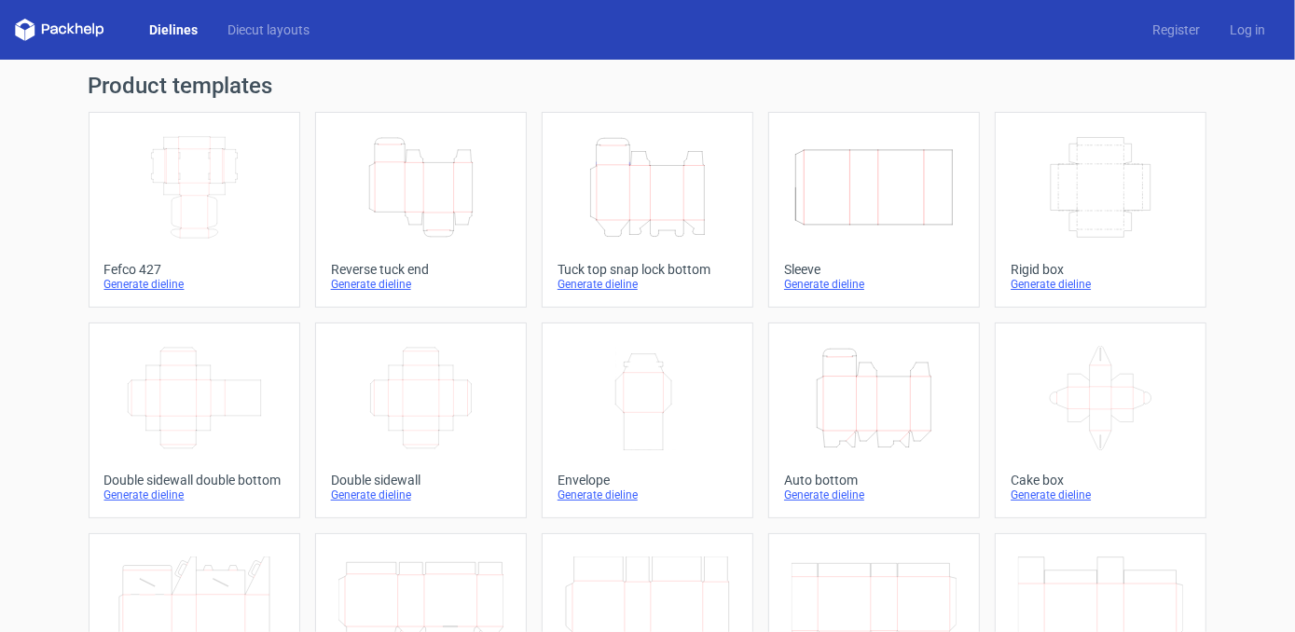
click at [366, 201] on icon "Height Depth Width" at bounding box center [420, 187] width 165 height 104
